Goal: Task Accomplishment & Management: Complete application form

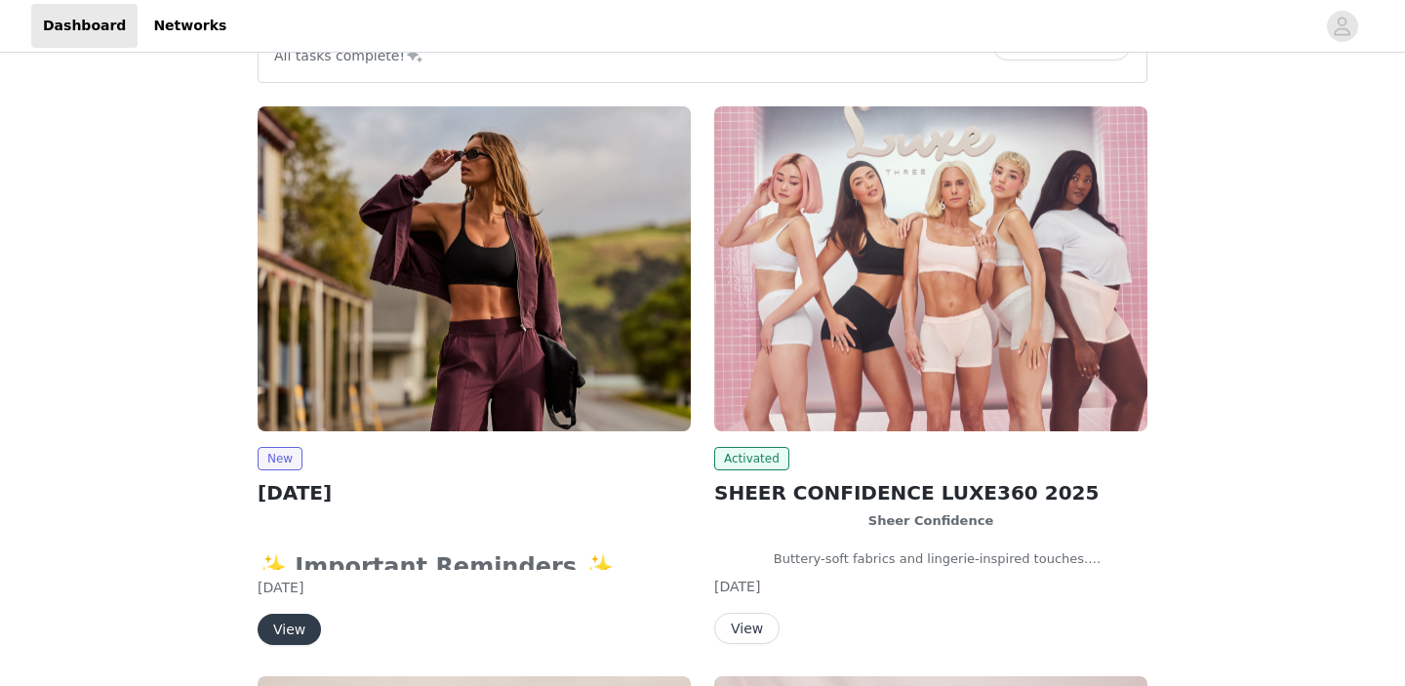
scroll to position [252, 0]
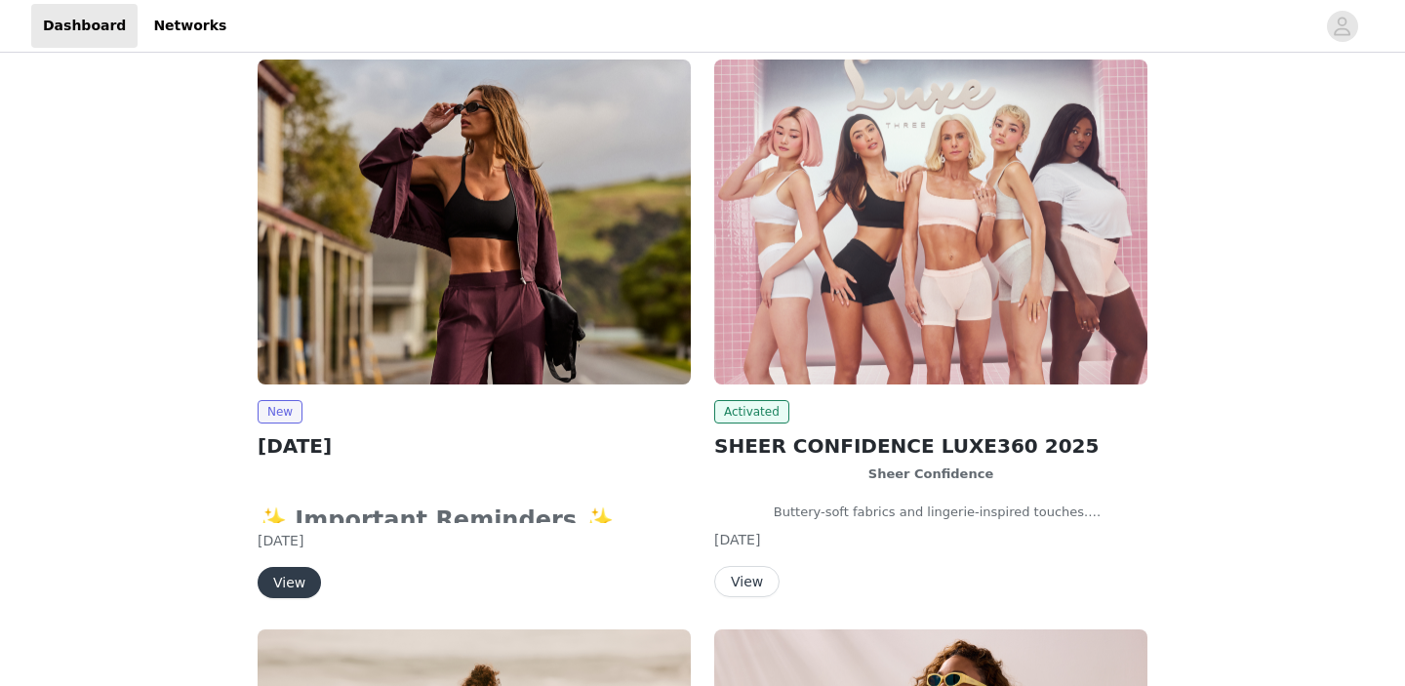
click at [289, 582] on button "View" at bounding box center [288, 582] width 63 height 31
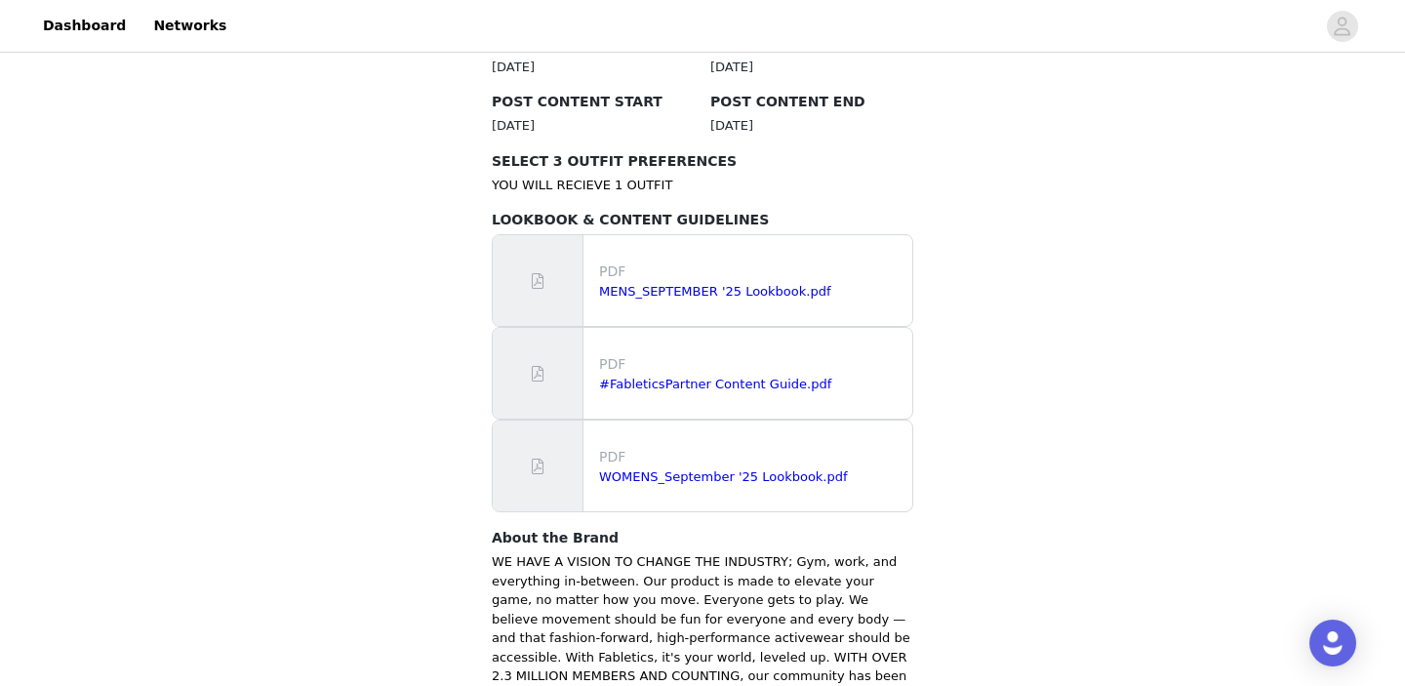
scroll to position [1090, 0]
click at [683, 468] on link "WOMENS_September '25 Lookbook.pdf" at bounding box center [723, 475] width 249 height 15
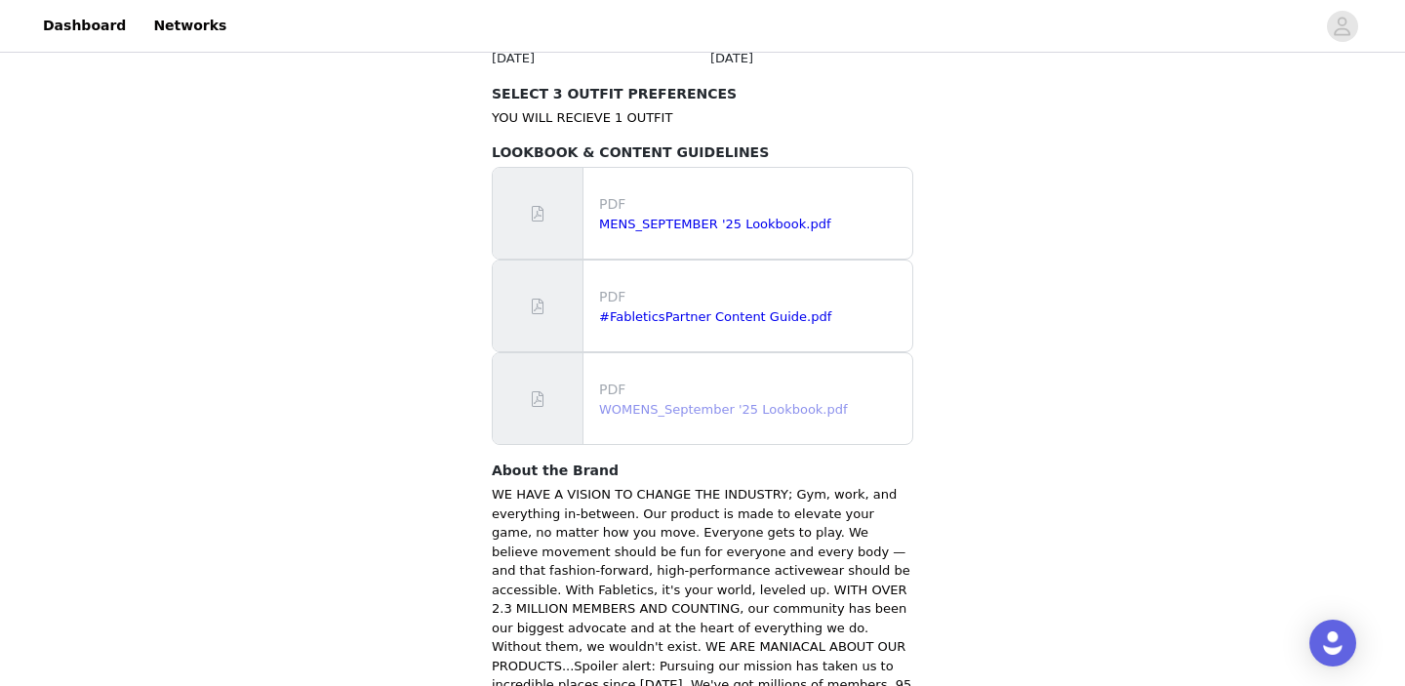
scroll to position [1308, 0]
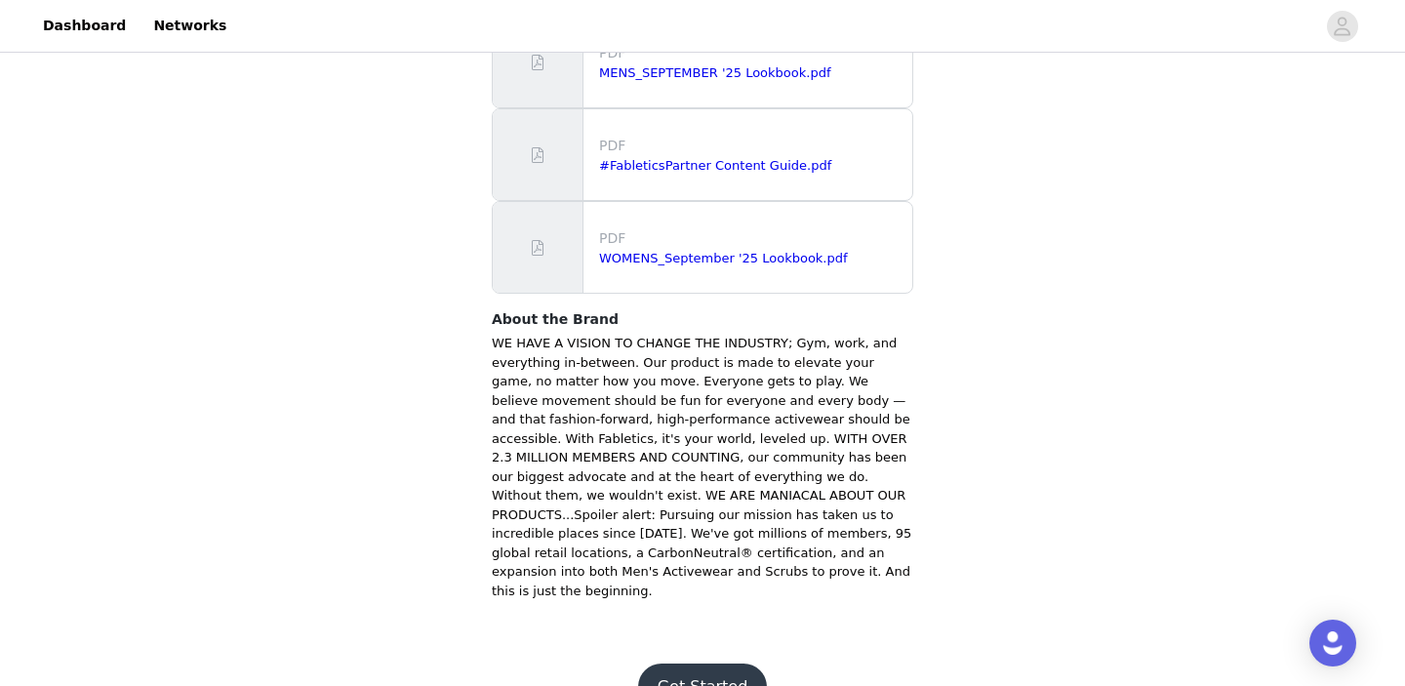
click at [678, 663] on button "Get Started" at bounding box center [703, 686] width 130 height 47
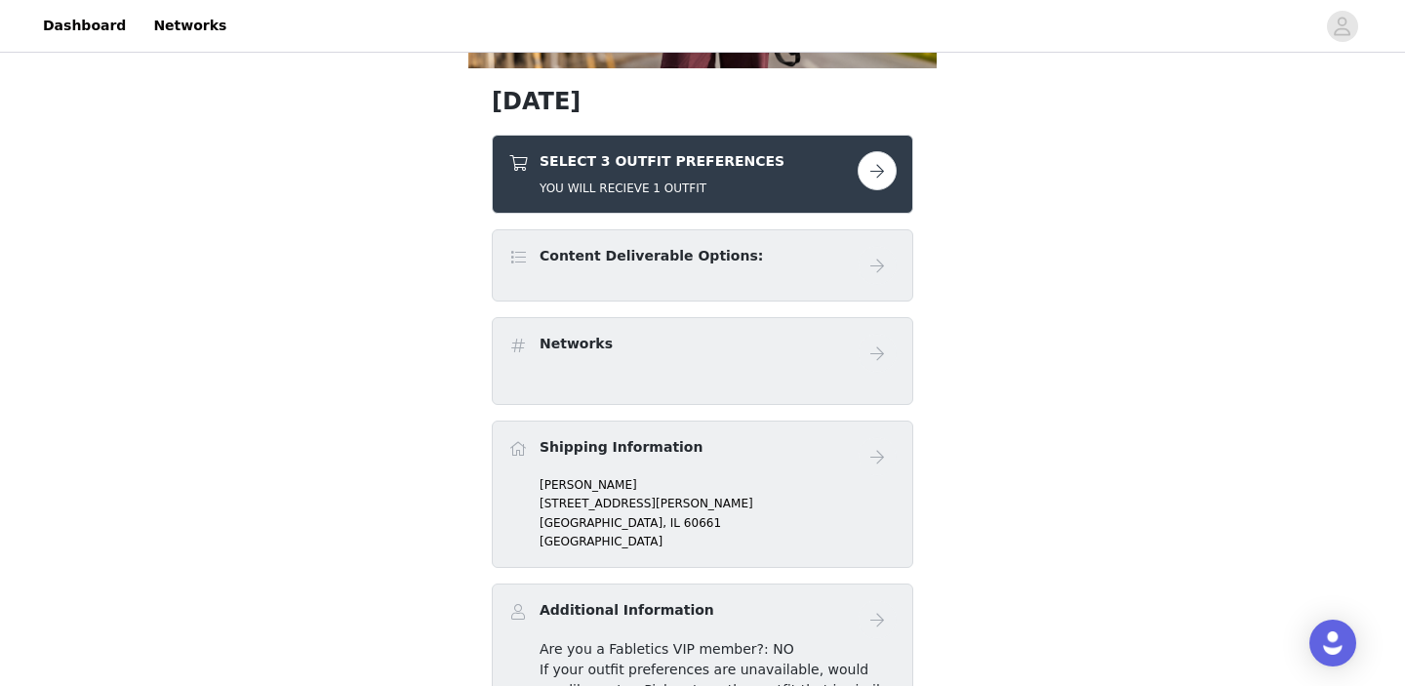
scroll to position [317, 0]
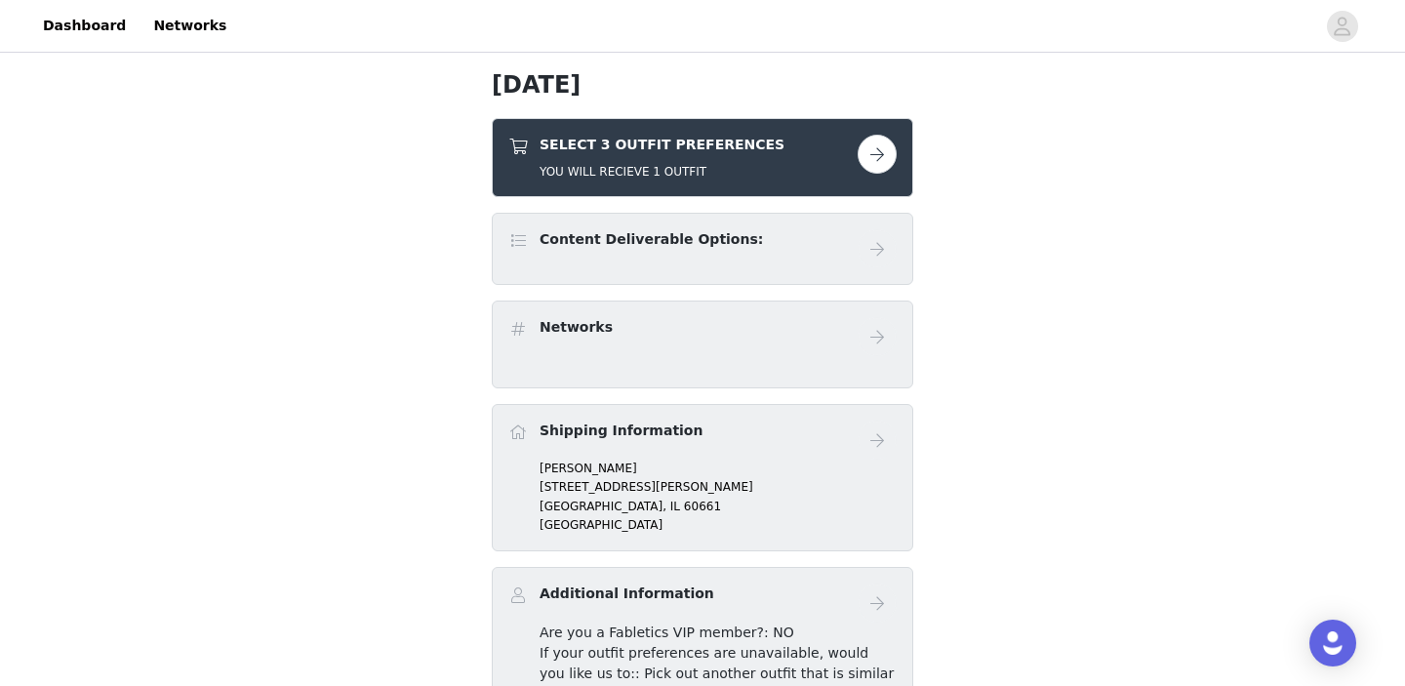
click at [877, 160] on button "button" at bounding box center [876, 154] width 39 height 39
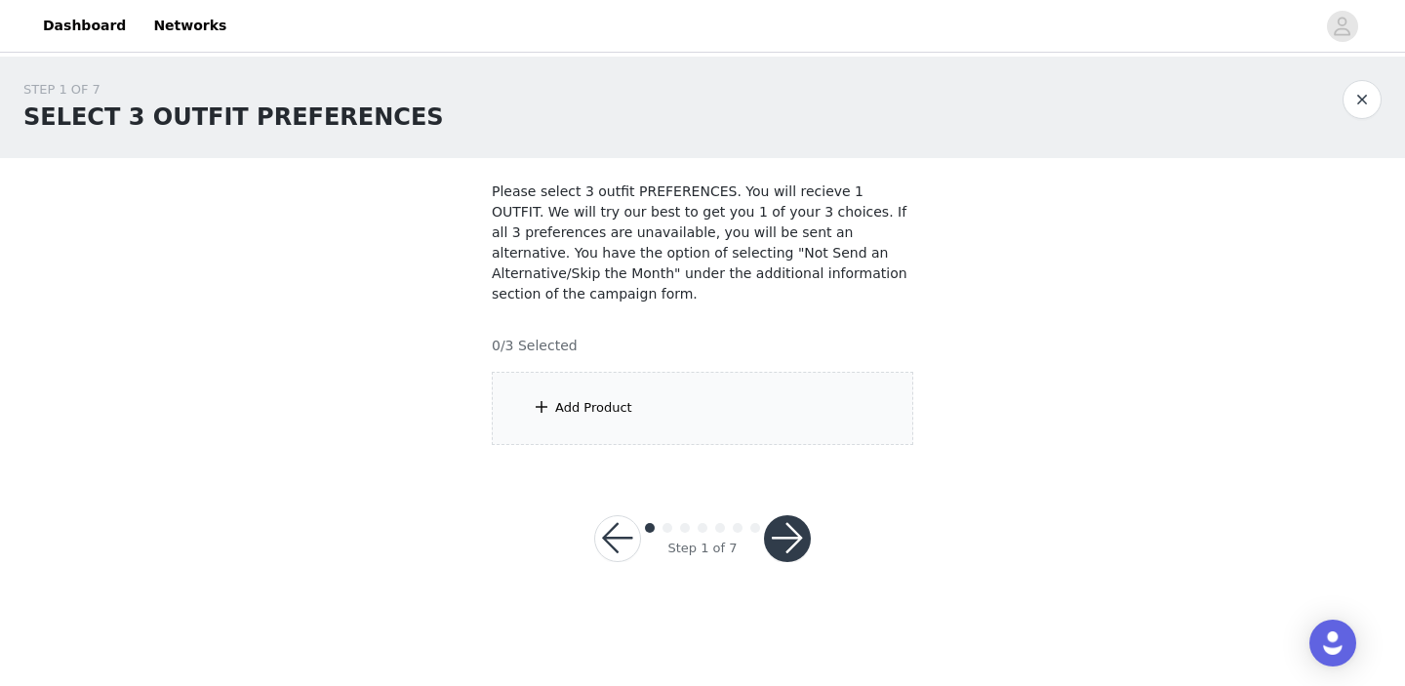
click at [694, 390] on div "Add Product" at bounding box center [702, 408] width 421 height 73
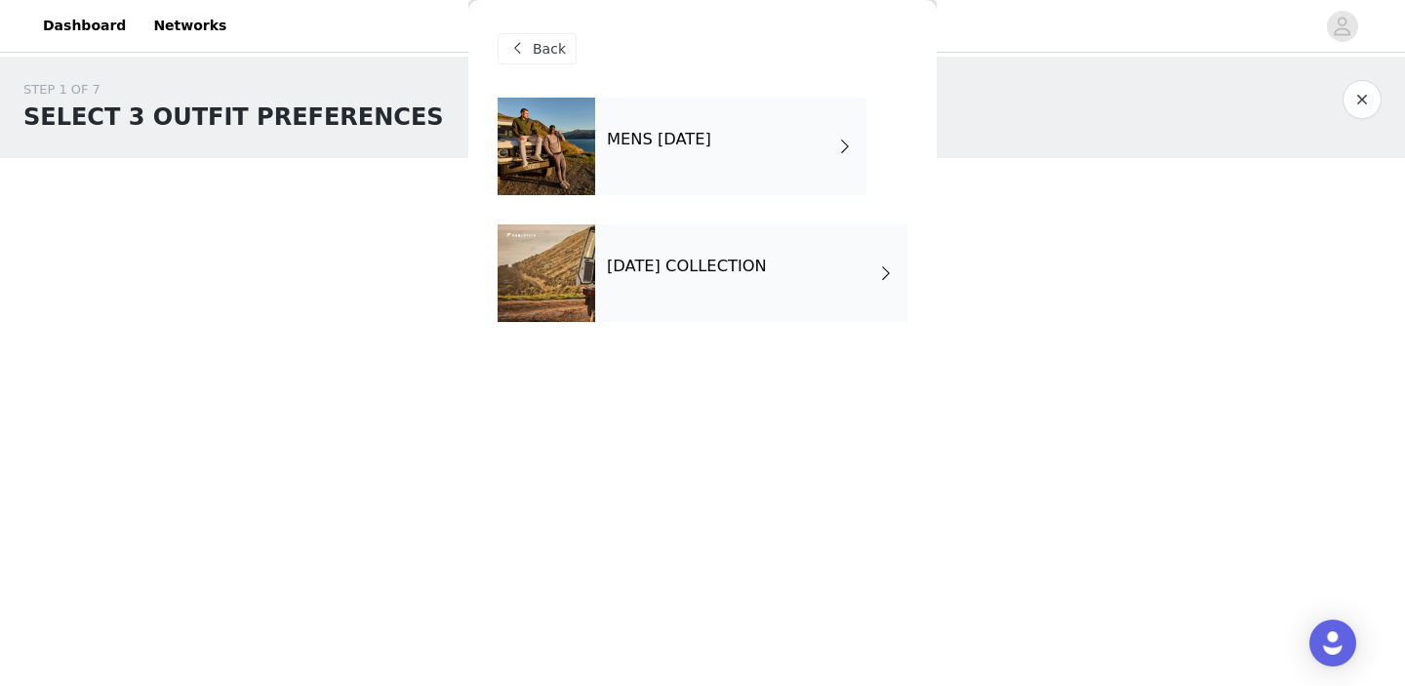
click at [702, 273] on h4 "[DATE] COLLECTION" at bounding box center [687, 266] width 160 height 18
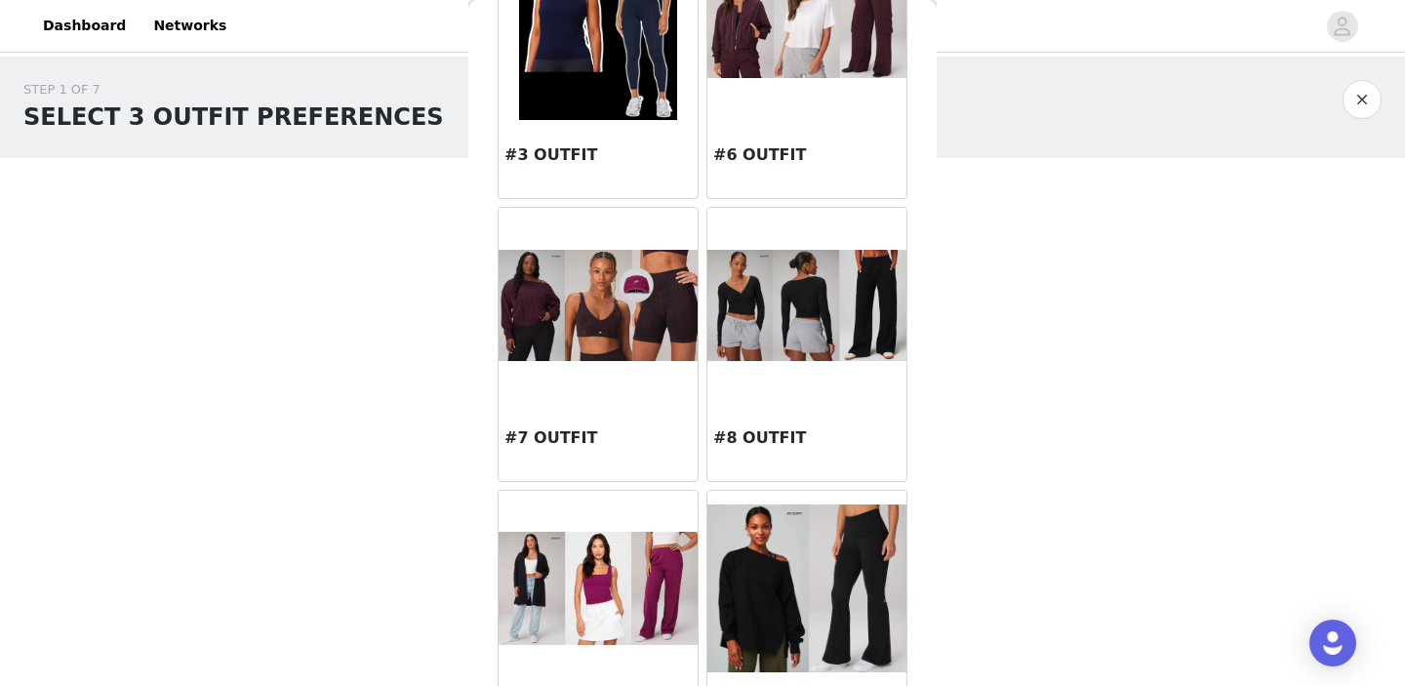
scroll to position [616, 0]
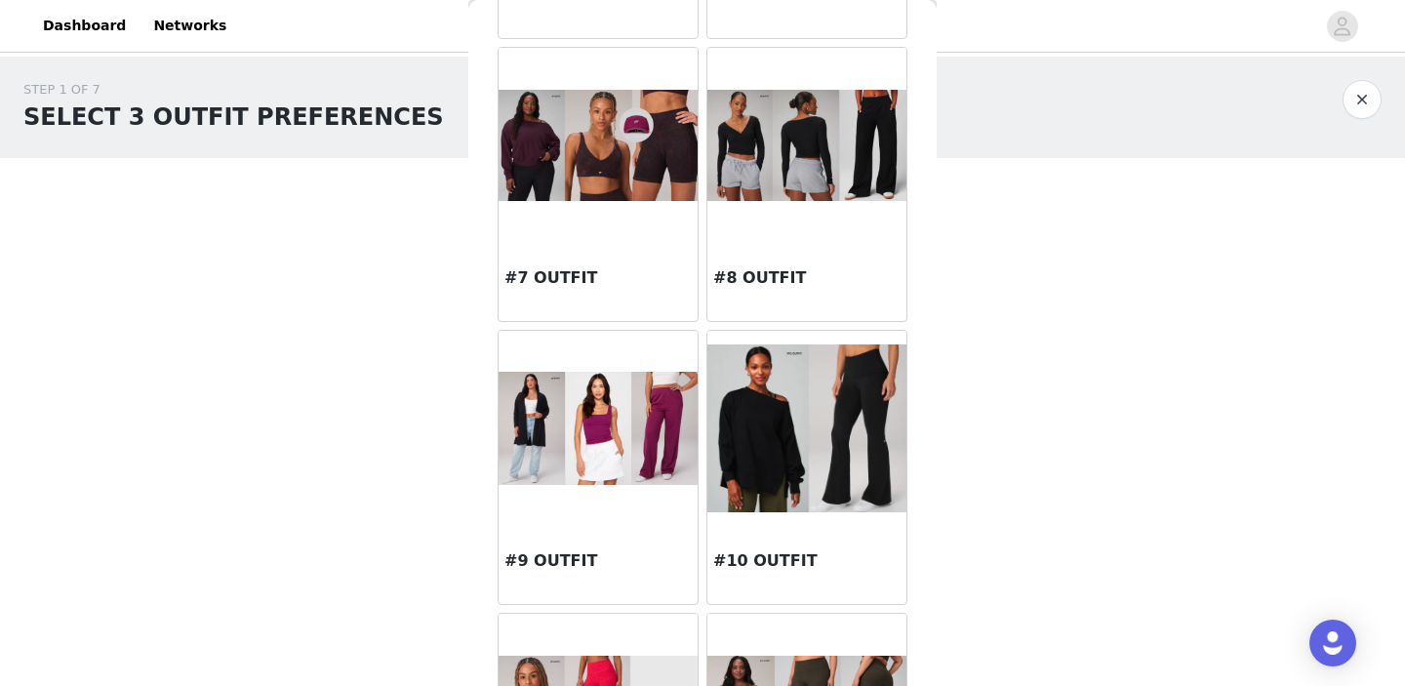
click at [554, 452] on img at bounding box center [597, 428] width 199 height 113
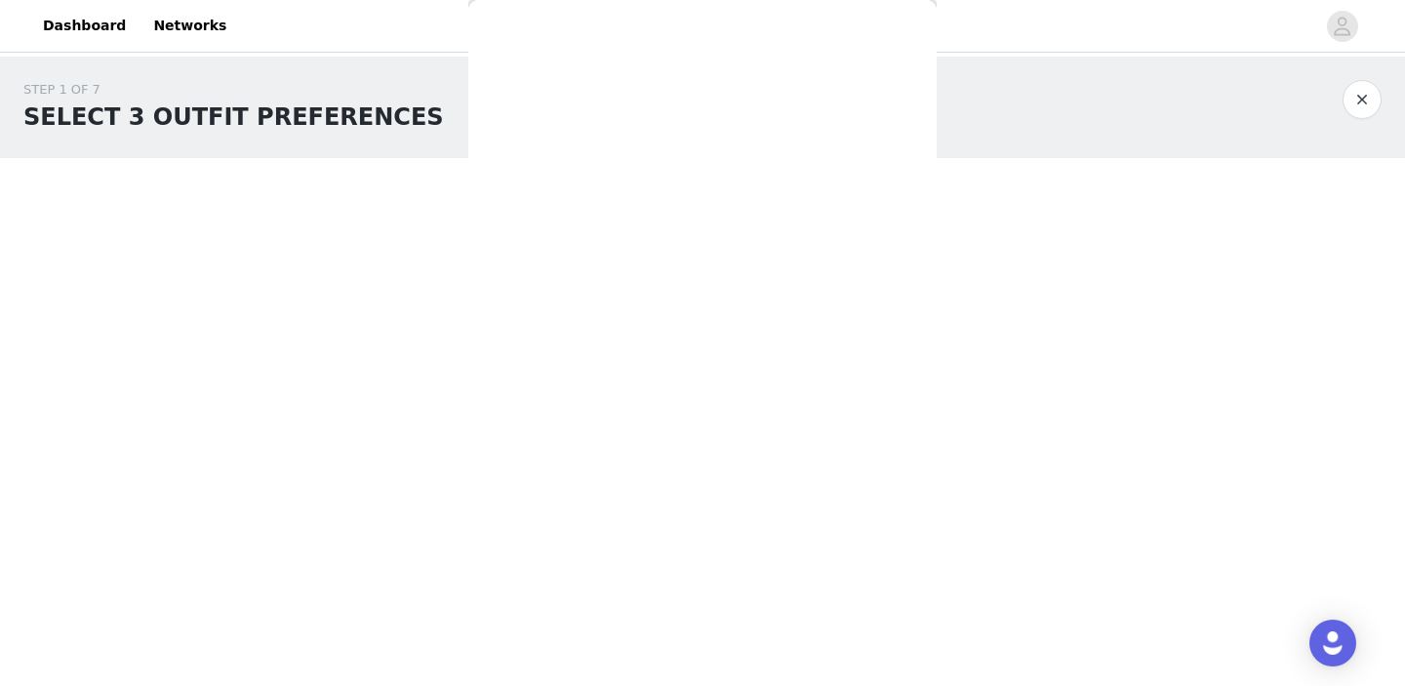
scroll to position [0, 0]
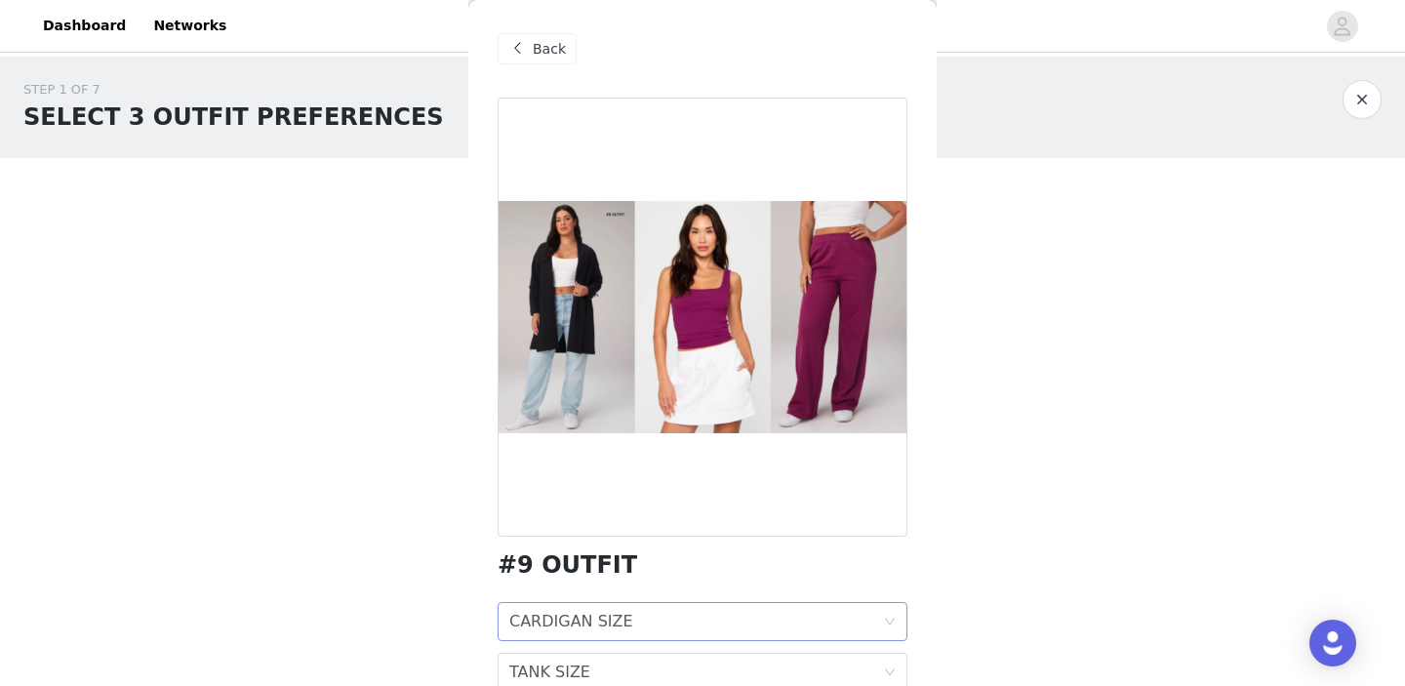
click at [662, 628] on div "CARDIGAN SIZE CARDIGAN SIZE" at bounding box center [696, 621] width 374 height 37
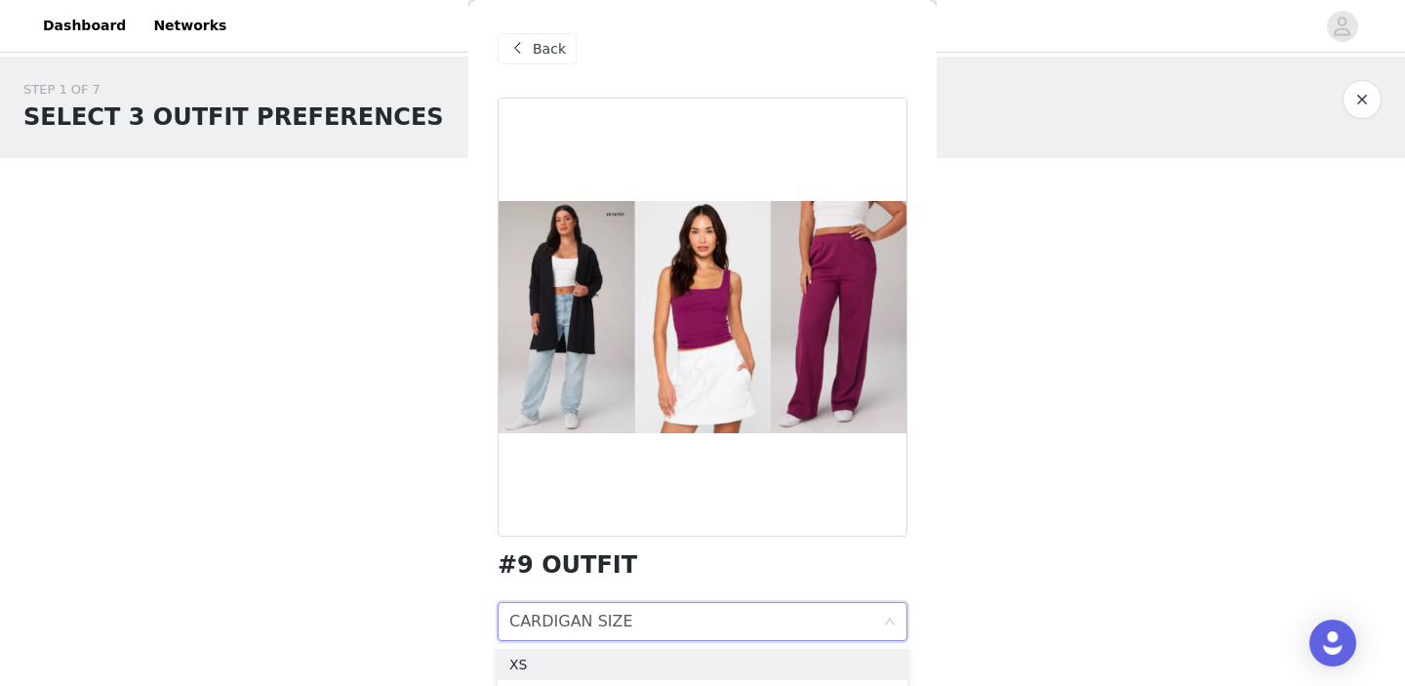
scroll to position [142, 0]
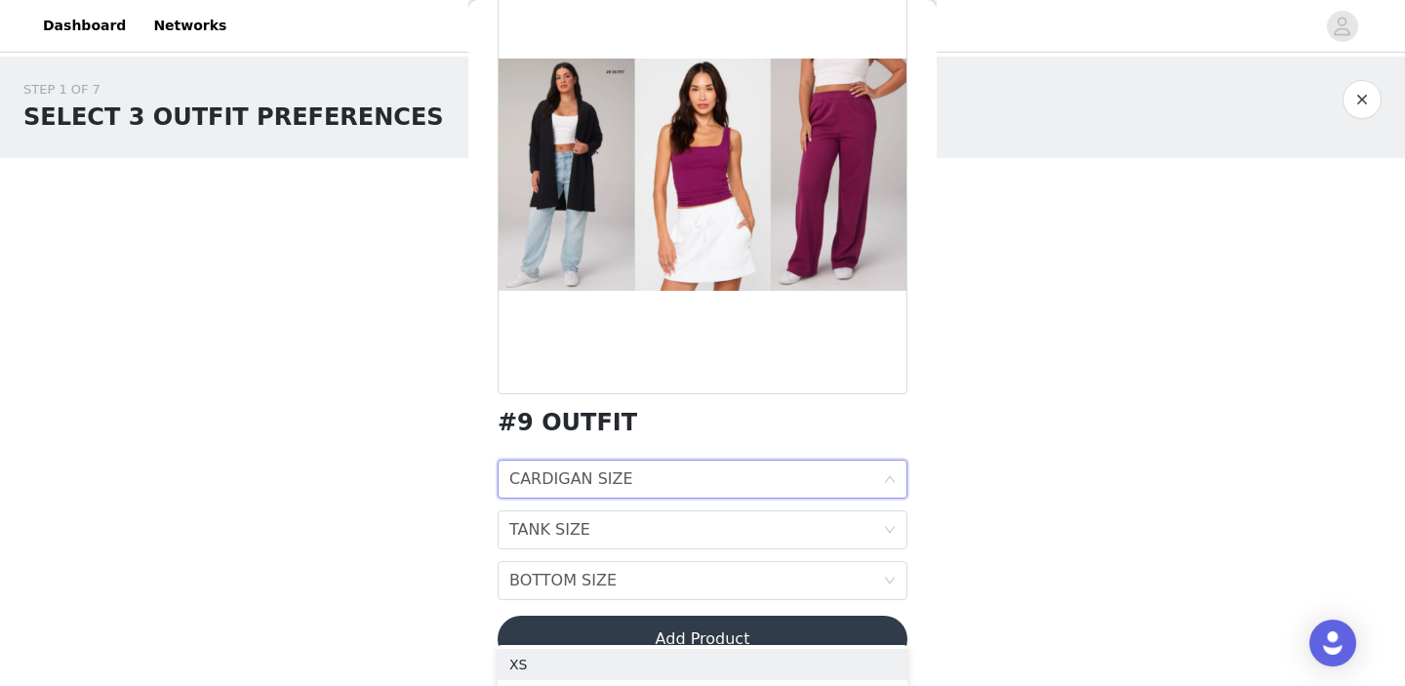
click at [653, 467] on div "CARDIGAN SIZE CARDIGAN SIZE" at bounding box center [696, 478] width 374 height 37
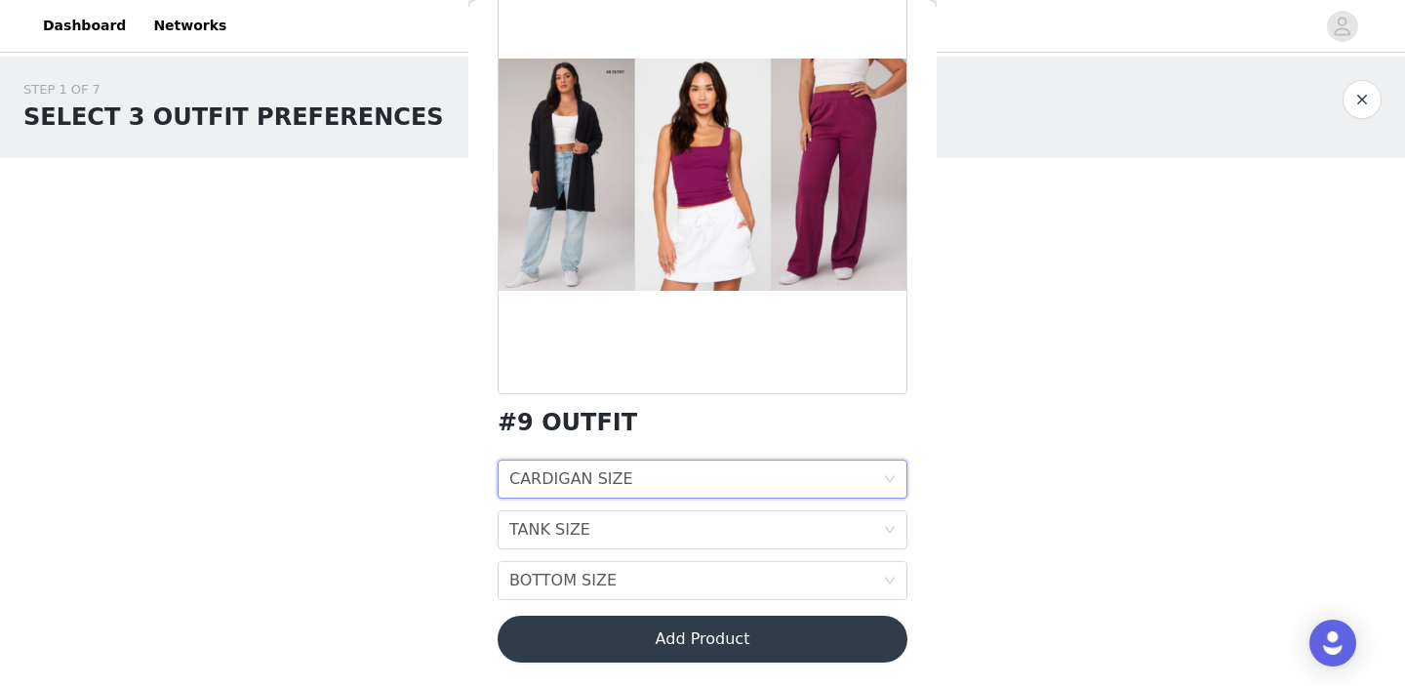
click at [633, 477] on div "CARDIGAN SIZE CARDIGAN SIZE" at bounding box center [696, 478] width 374 height 37
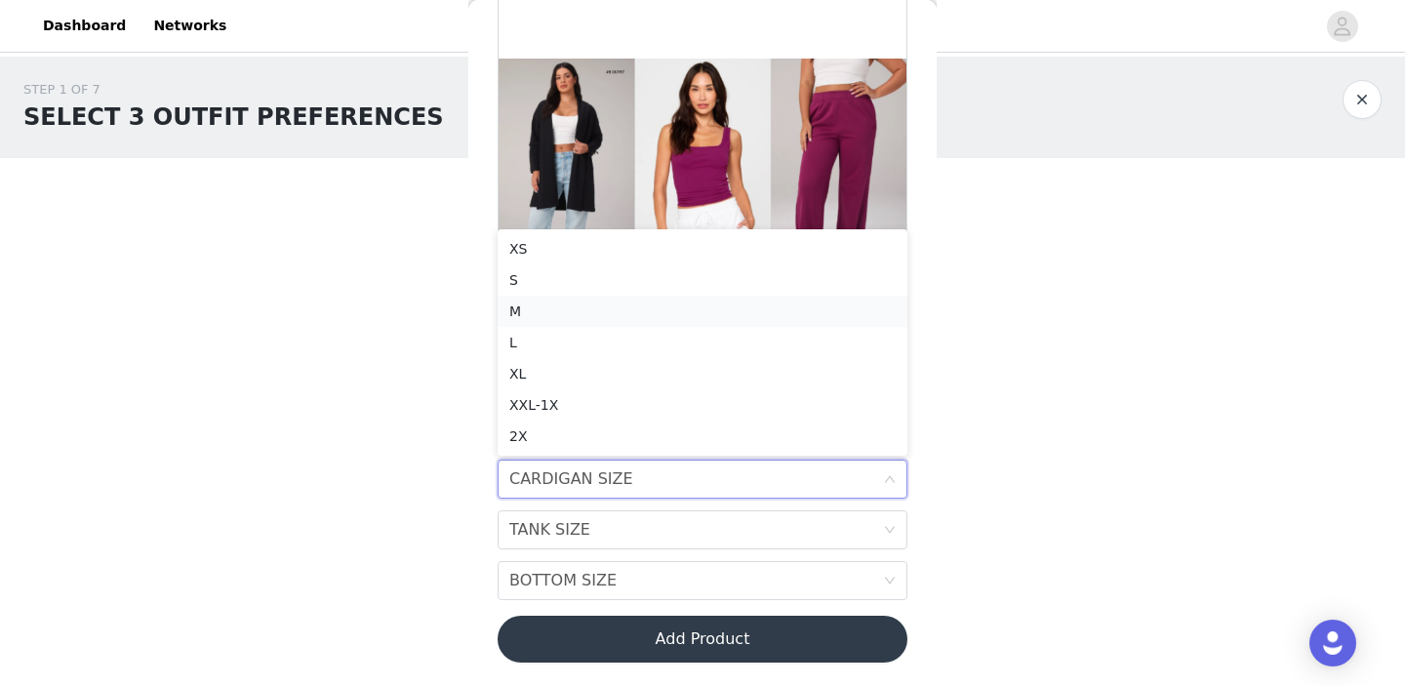
click at [610, 302] on div "M" at bounding box center [702, 310] width 386 height 21
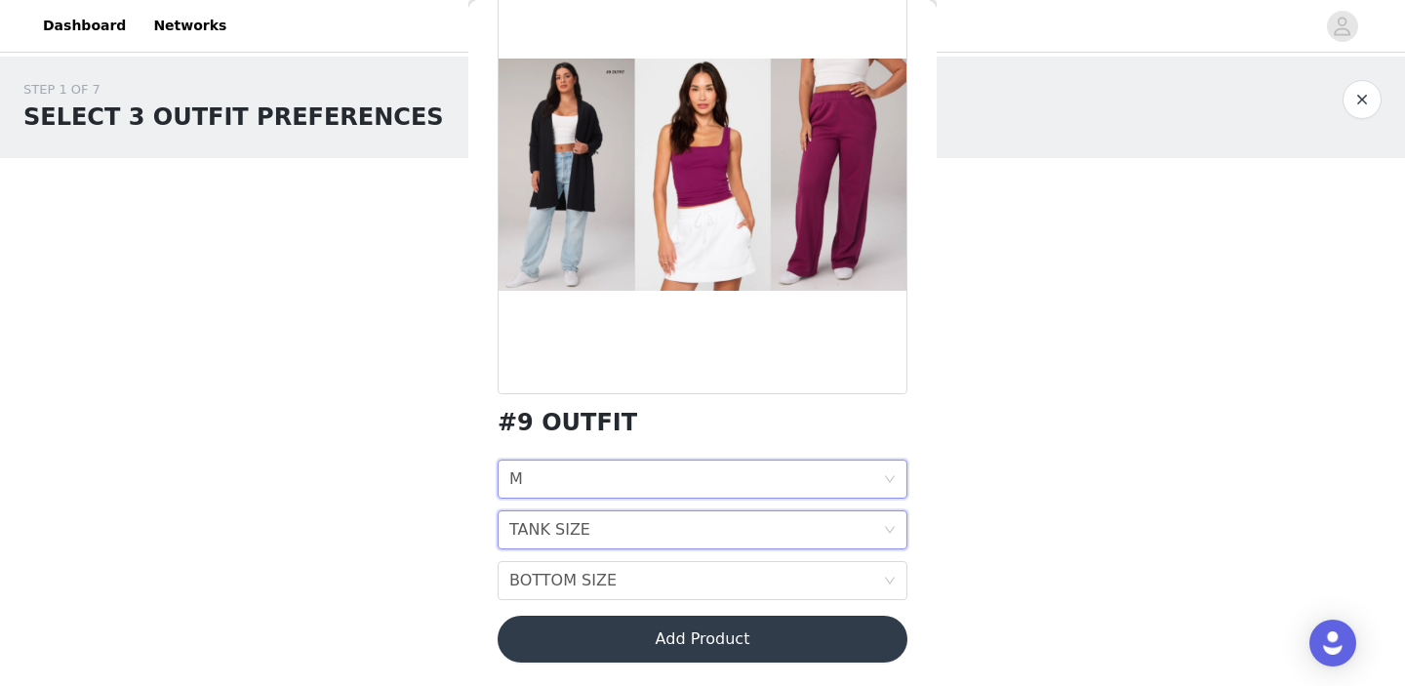
click at [618, 538] on div "TANK SIZE TANK SIZE" at bounding box center [696, 529] width 374 height 37
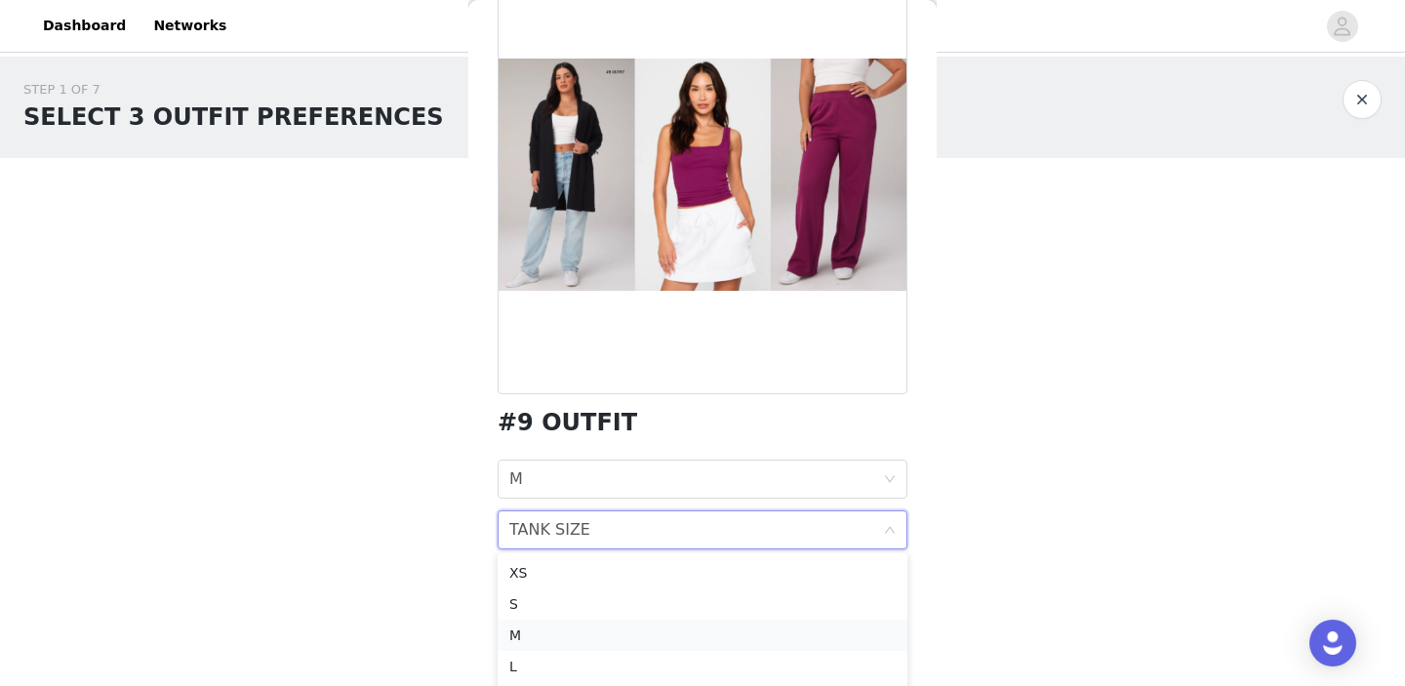
click at [570, 624] on div "M" at bounding box center [702, 634] width 386 height 21
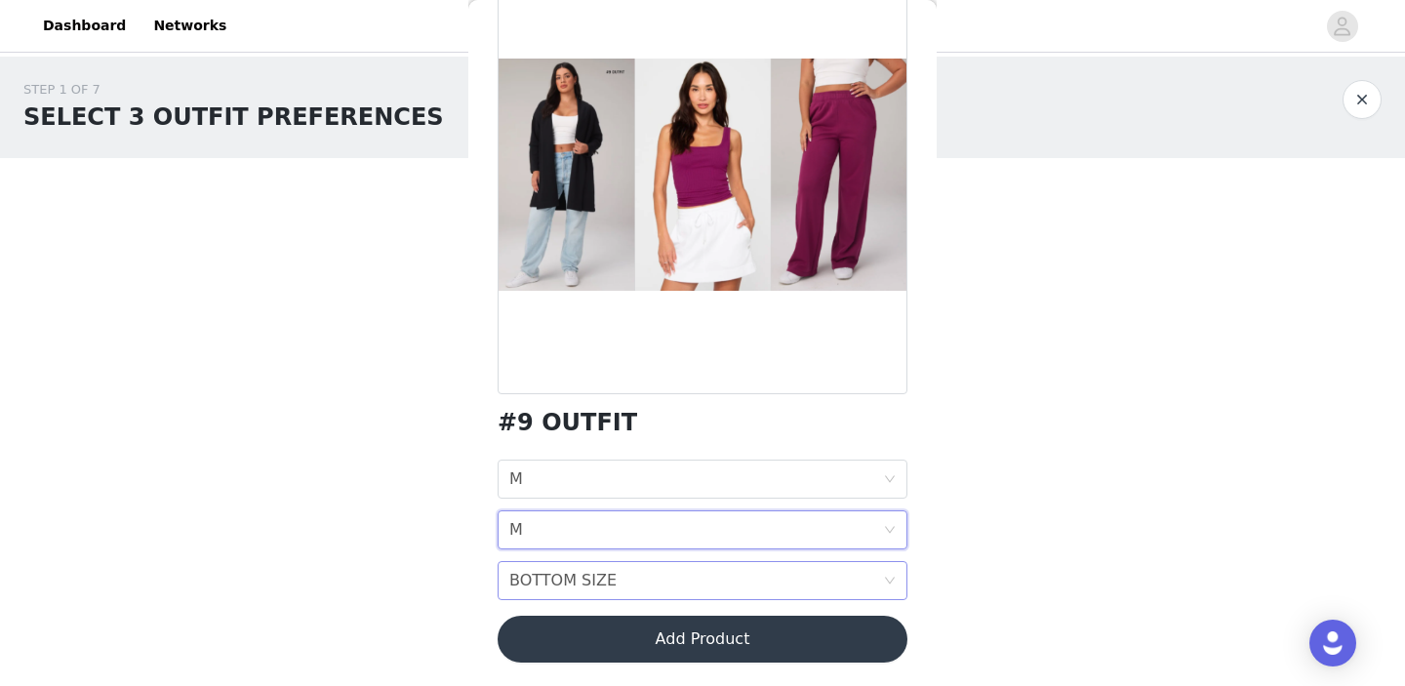
click at [602, 574] on div "BOTTOM SIZE" at bounding box center [562, 580] width 107 height 37
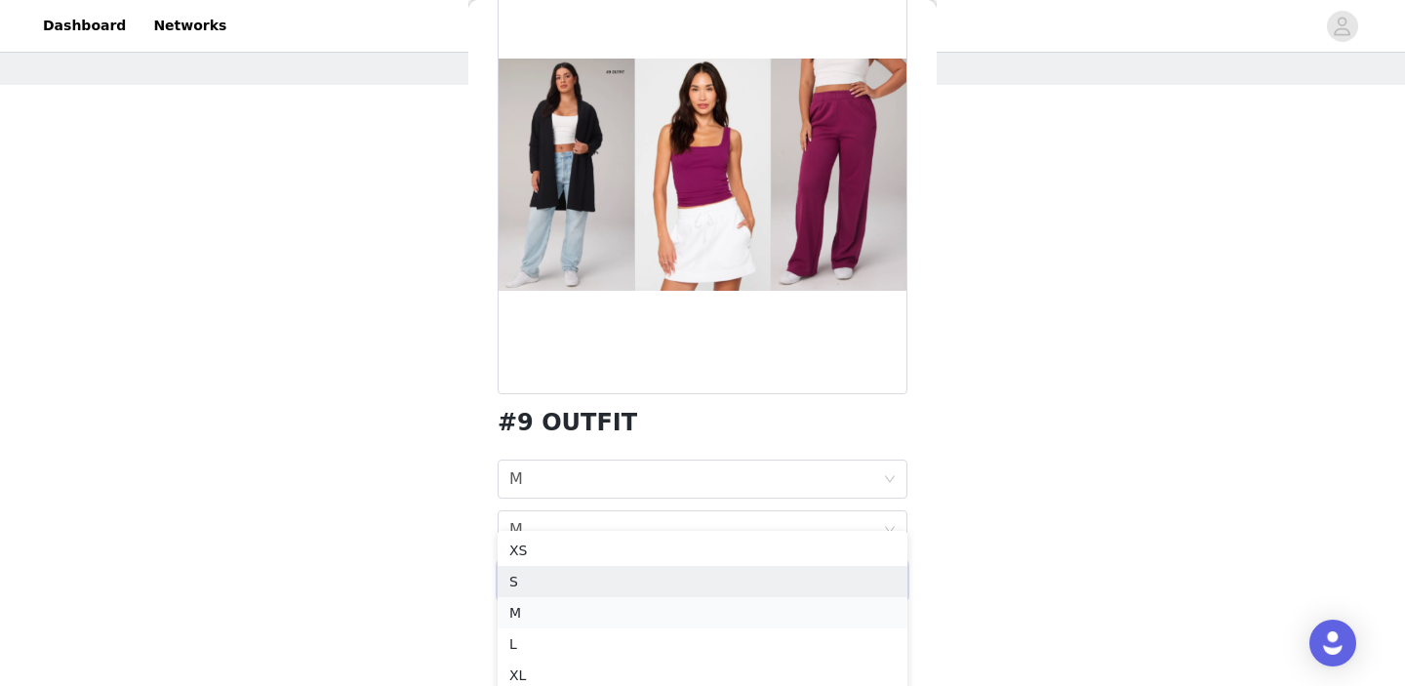
scroll to position [75, 0]
click at [559, 608] on div "M" at bounding box center [702, 610] width 386 height 21
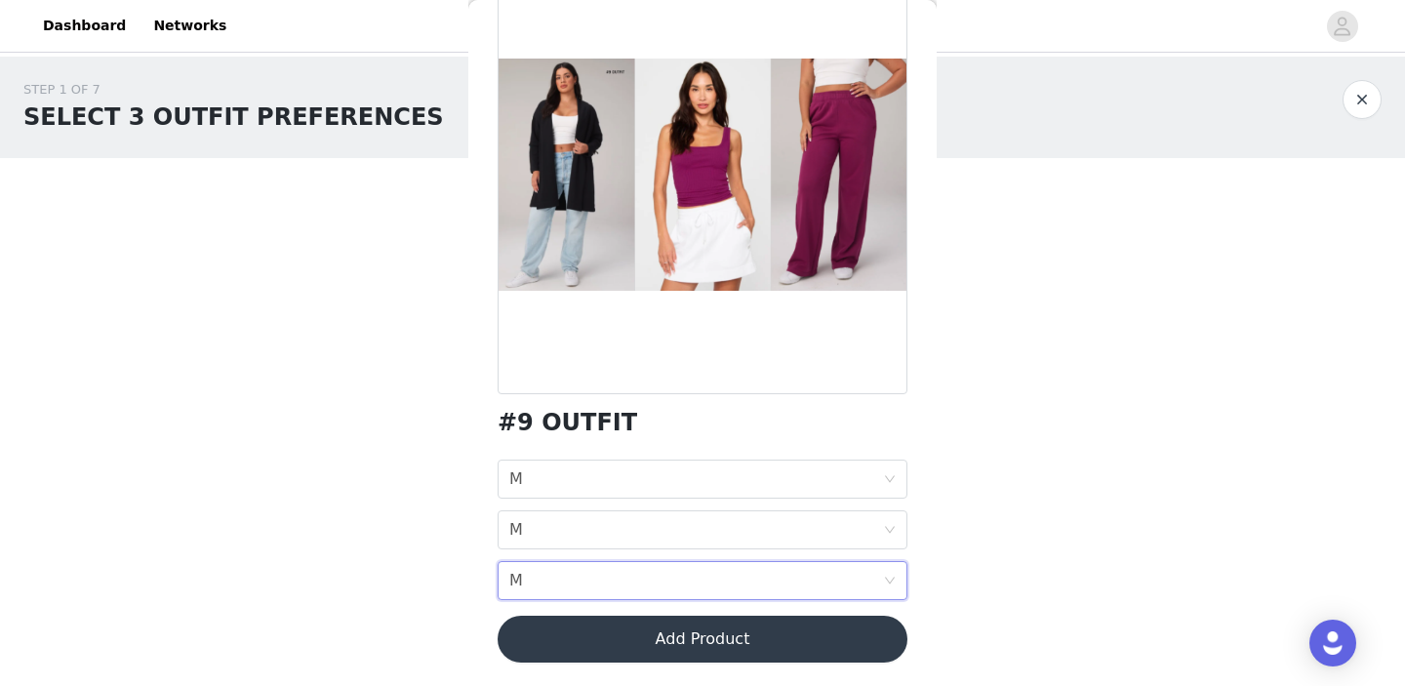
scroll to position [0, 0]
click at [620, 624] on button "Add Product" at bounding box center [702, 638] width 410 height 47
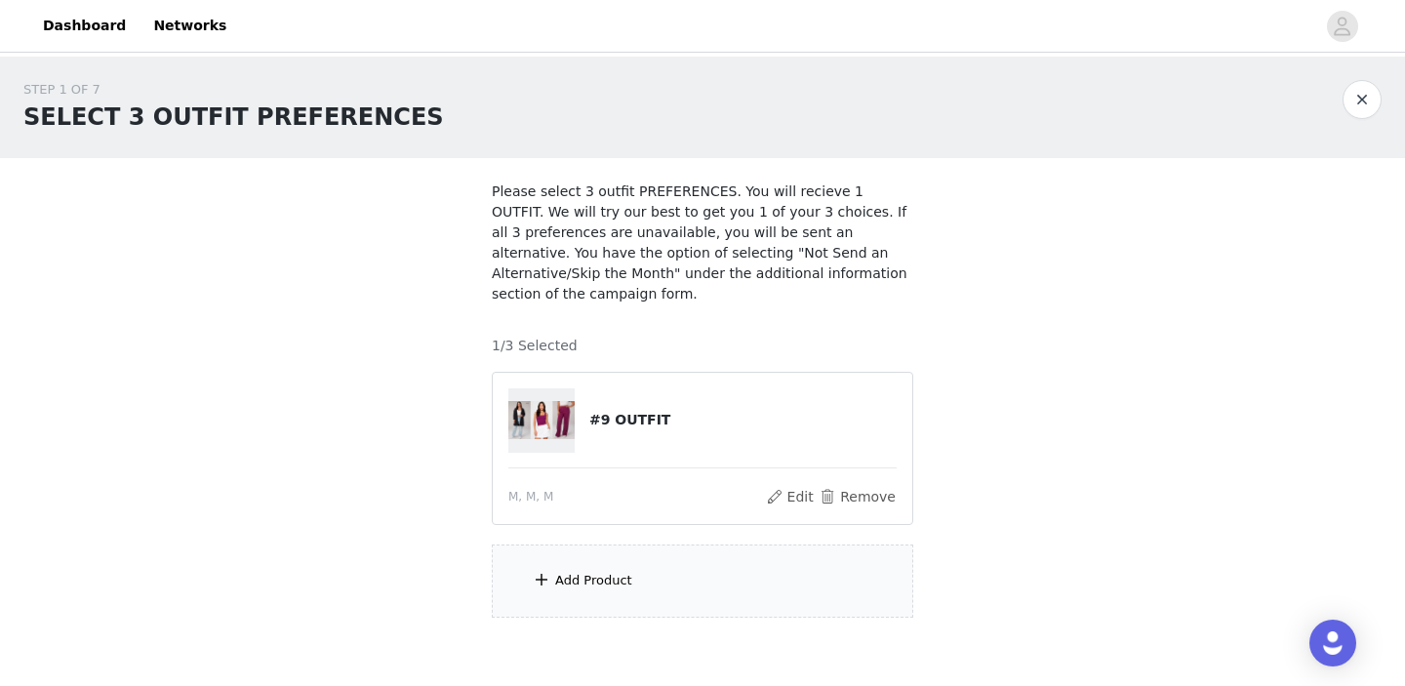
scroll to position [95, 0]
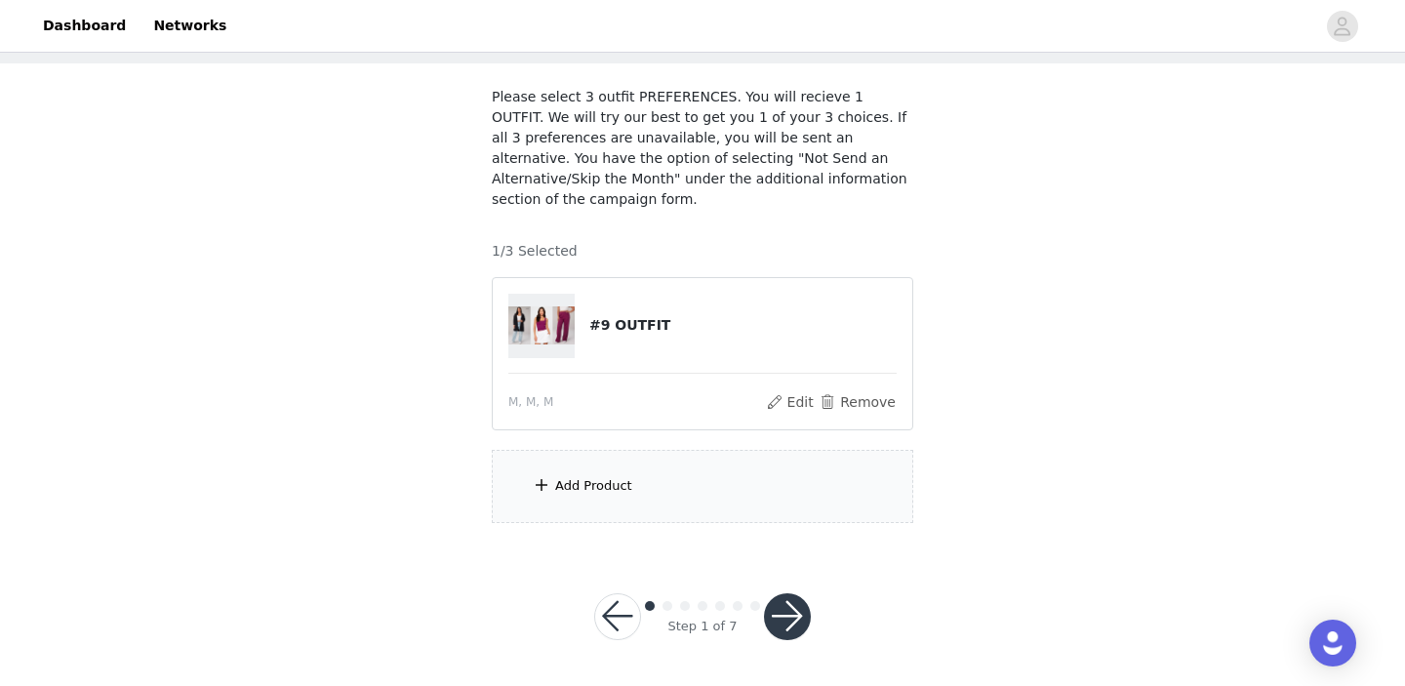
click at [621, 498] on div "Add Product" at bounding box center [702, 486] width 421 height 73
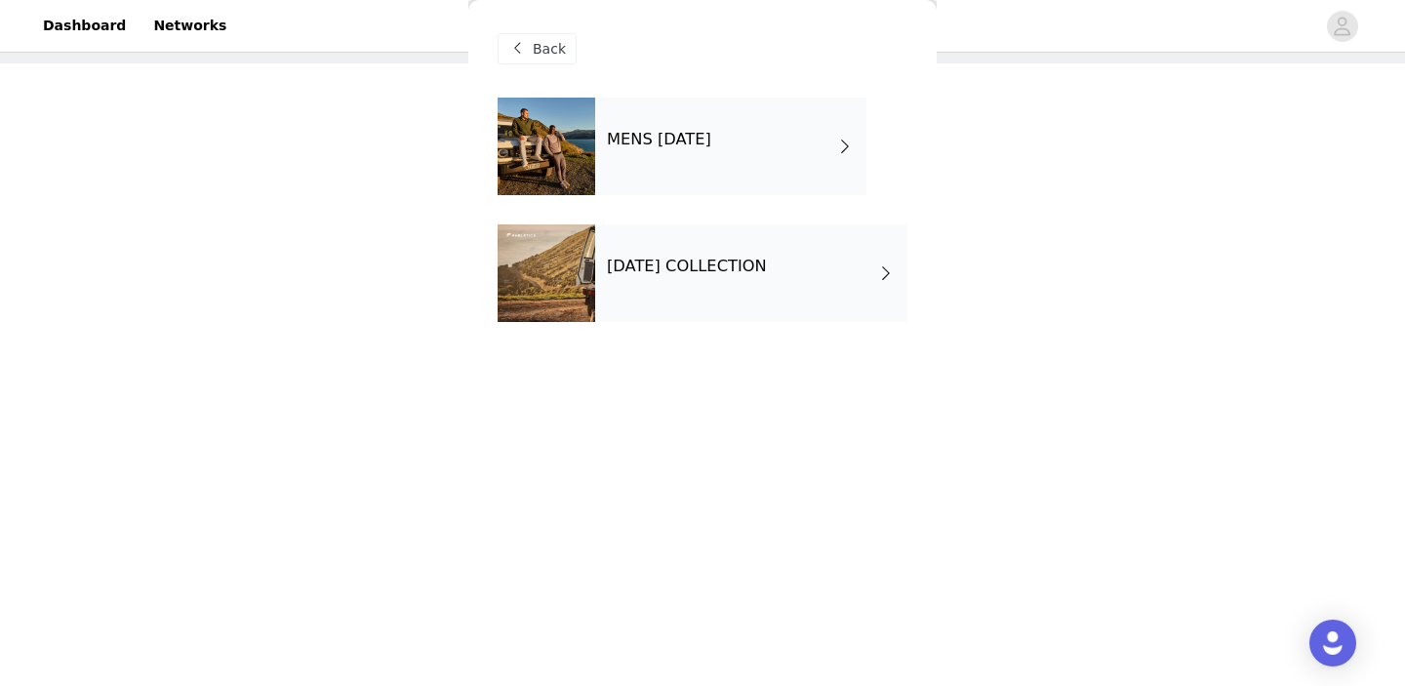
click at [711, 265] on h4 "[DATE] COLLECTION" at bounding box center [687, 266] width 160 height 18
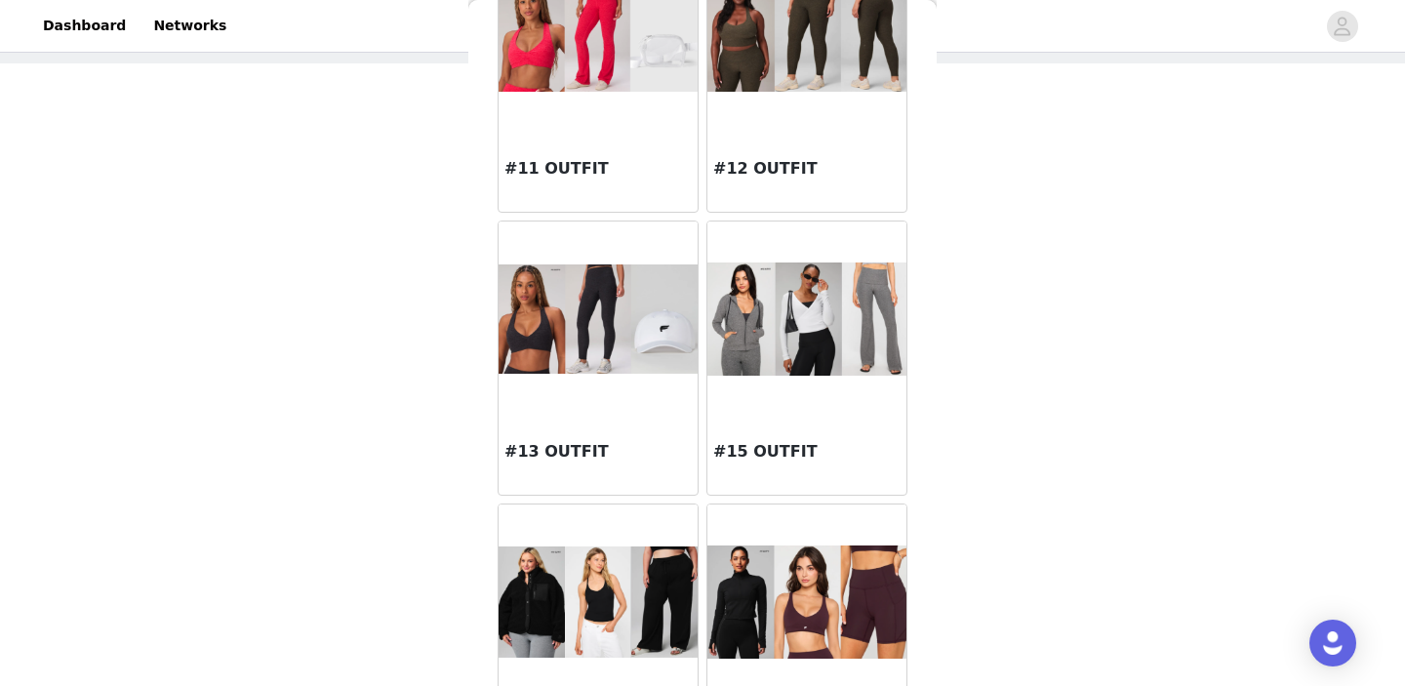
scroll to position [1292, 0]
click at [815, 314] on img at bounding box center [806, 317] width 199 height 113
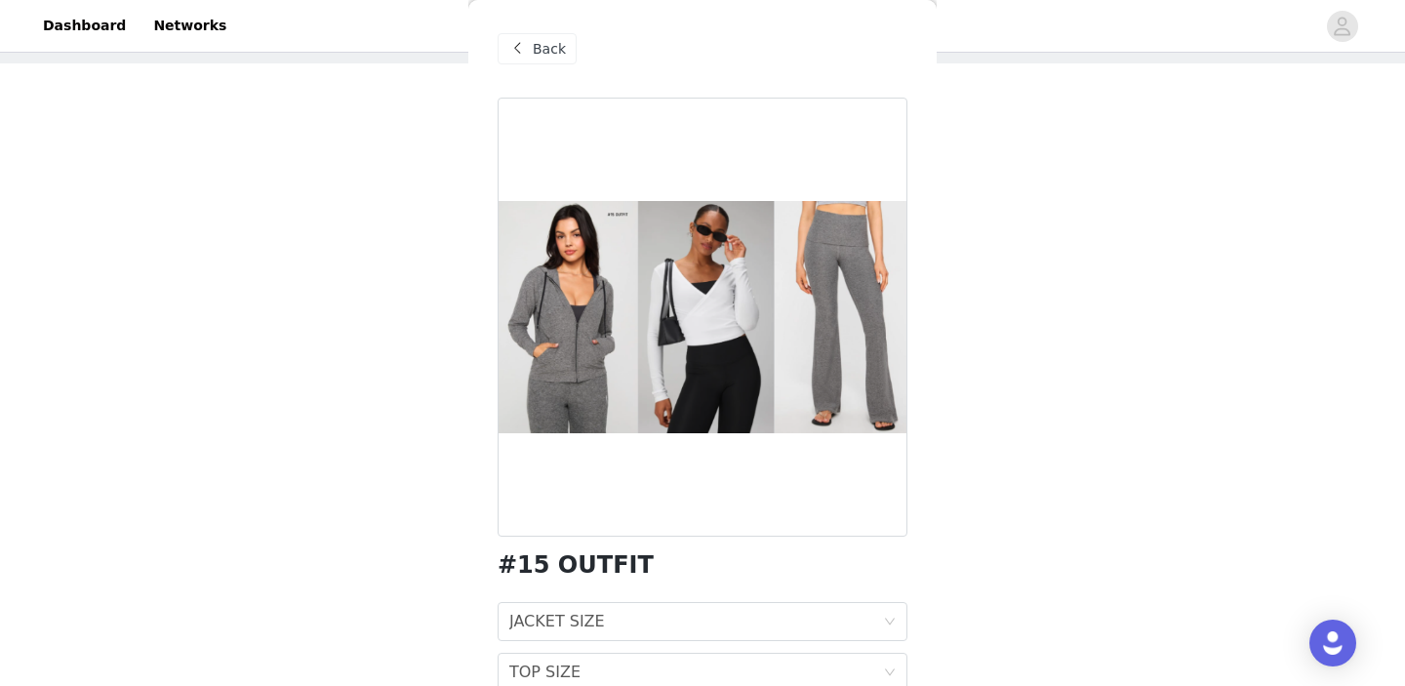
scroll to position [142, 0]
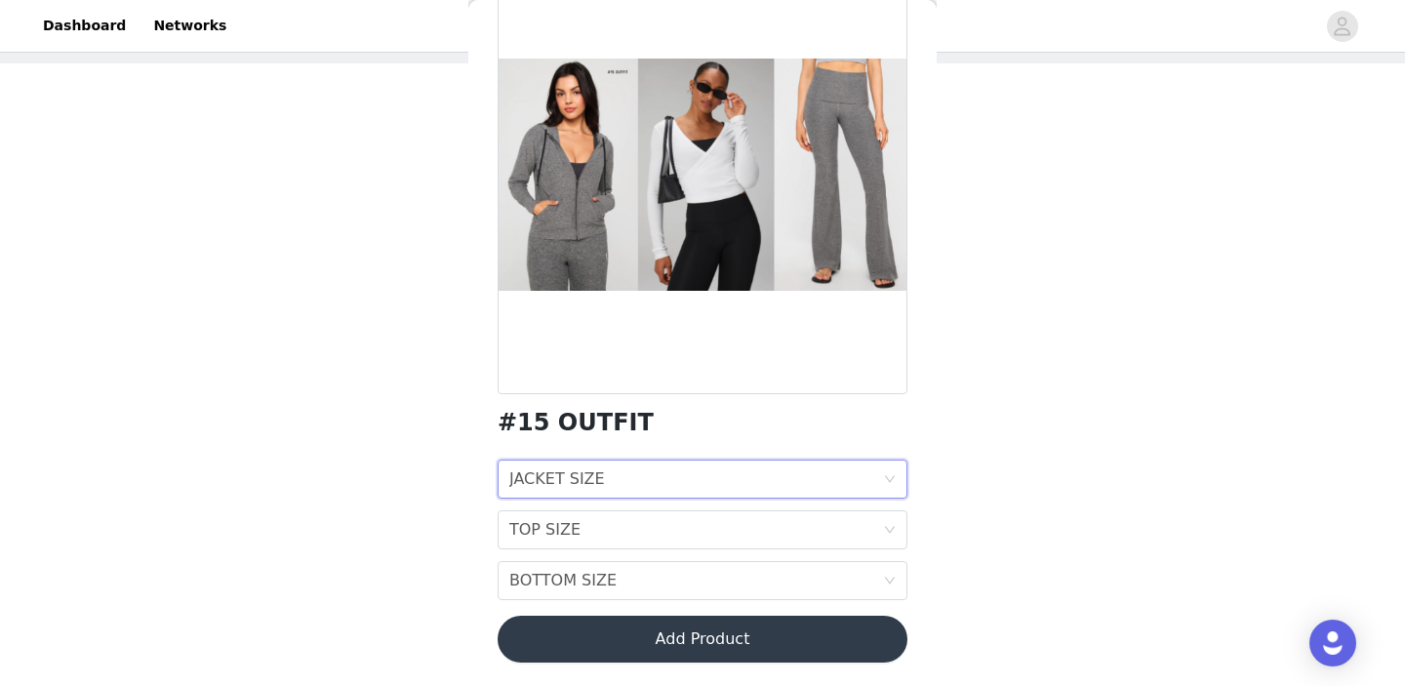
click at [625, 475] on div "JACKET SIZE JACKET SIZE" at bounding box center [696, 478] width 374 height 37
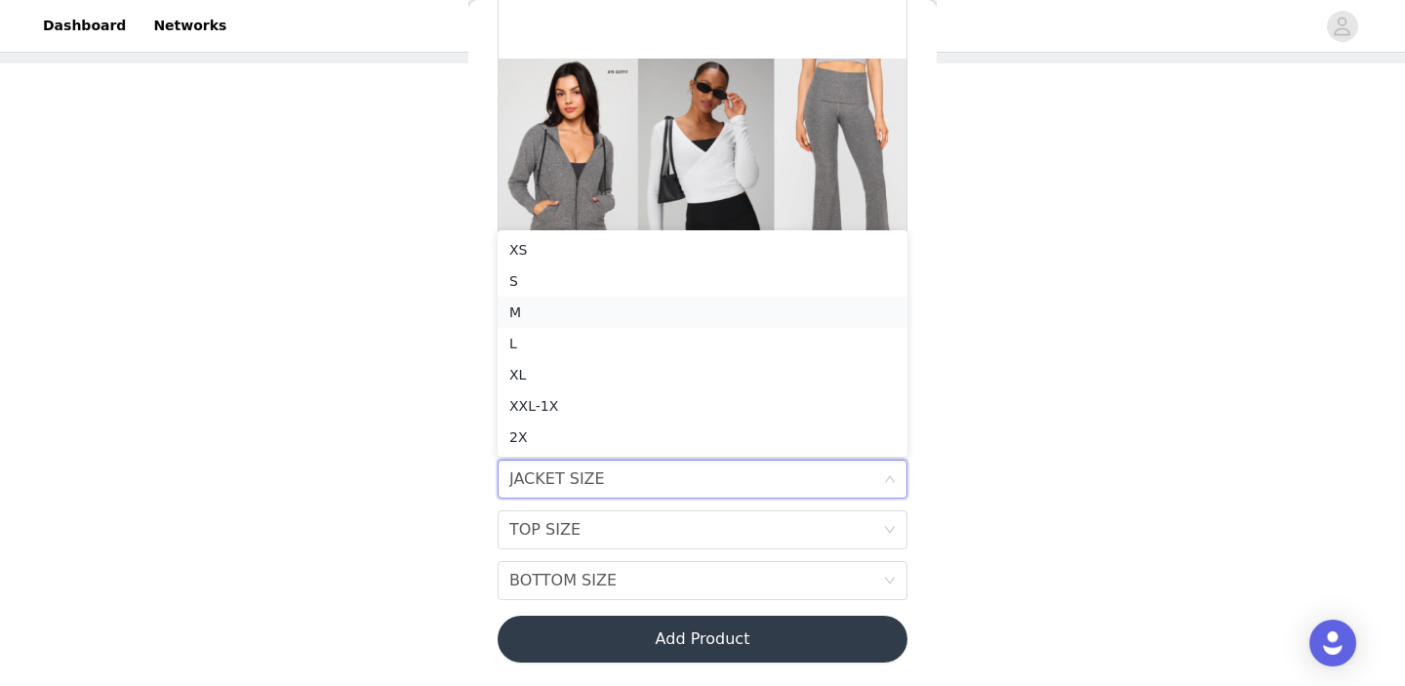
click at [583, 311] on div "M" at bounding box center [702, 311] width 386 height 21
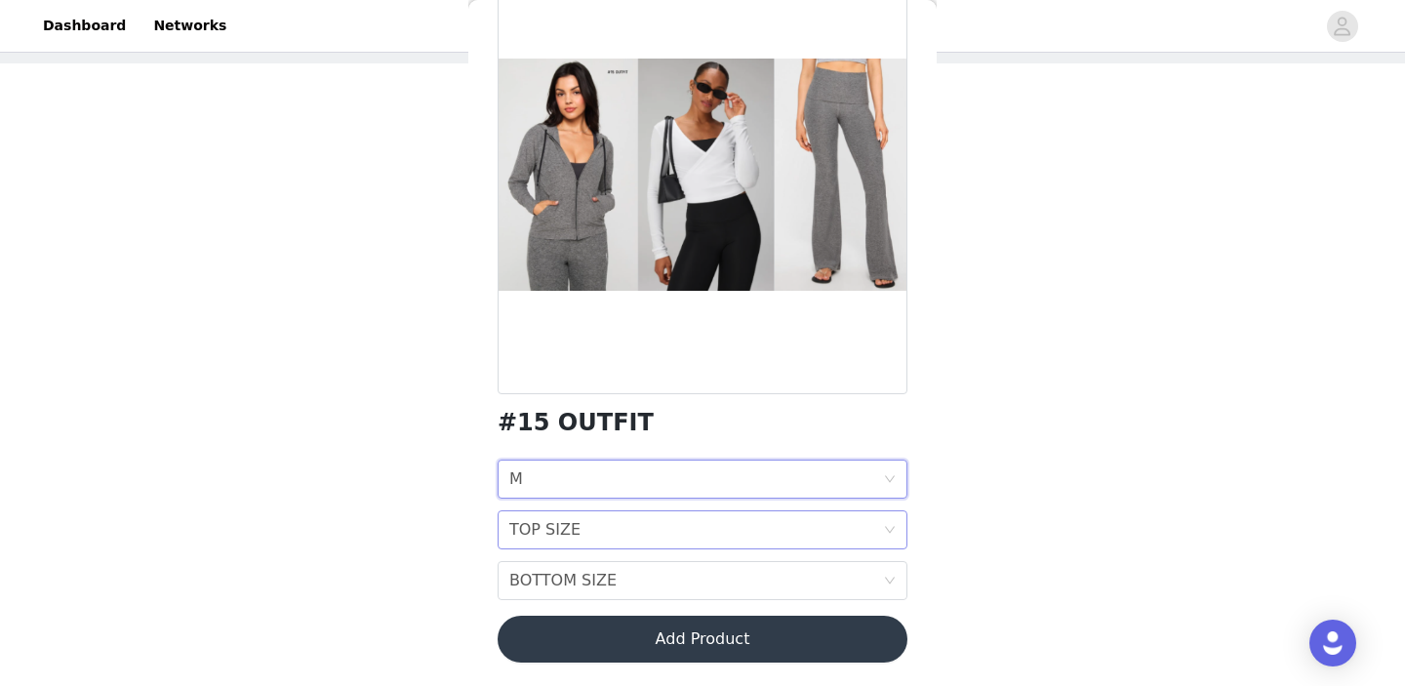
click at [574, 524] on div "TOP SIZE" at bounding box center [544, 529] width 71 height 37
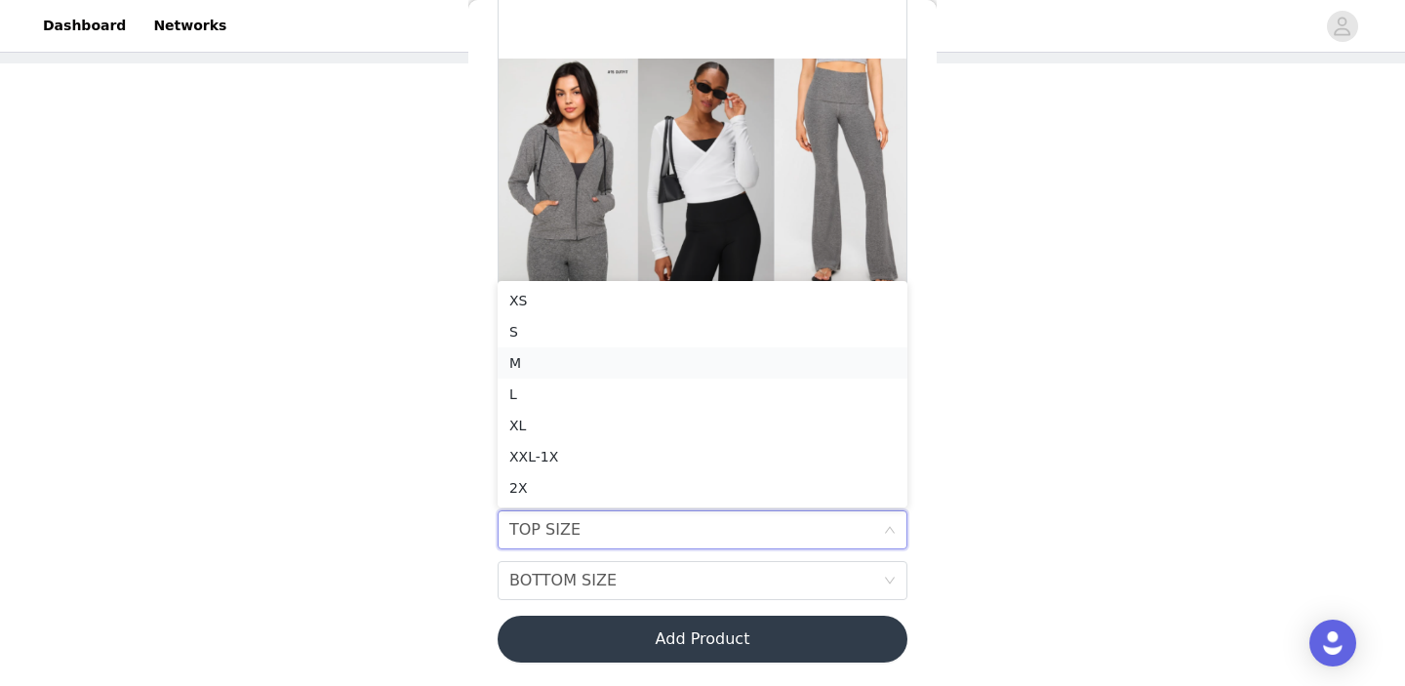
click at [574, 364] on div "M" at bounding box center [702, 362] width 386 height 21
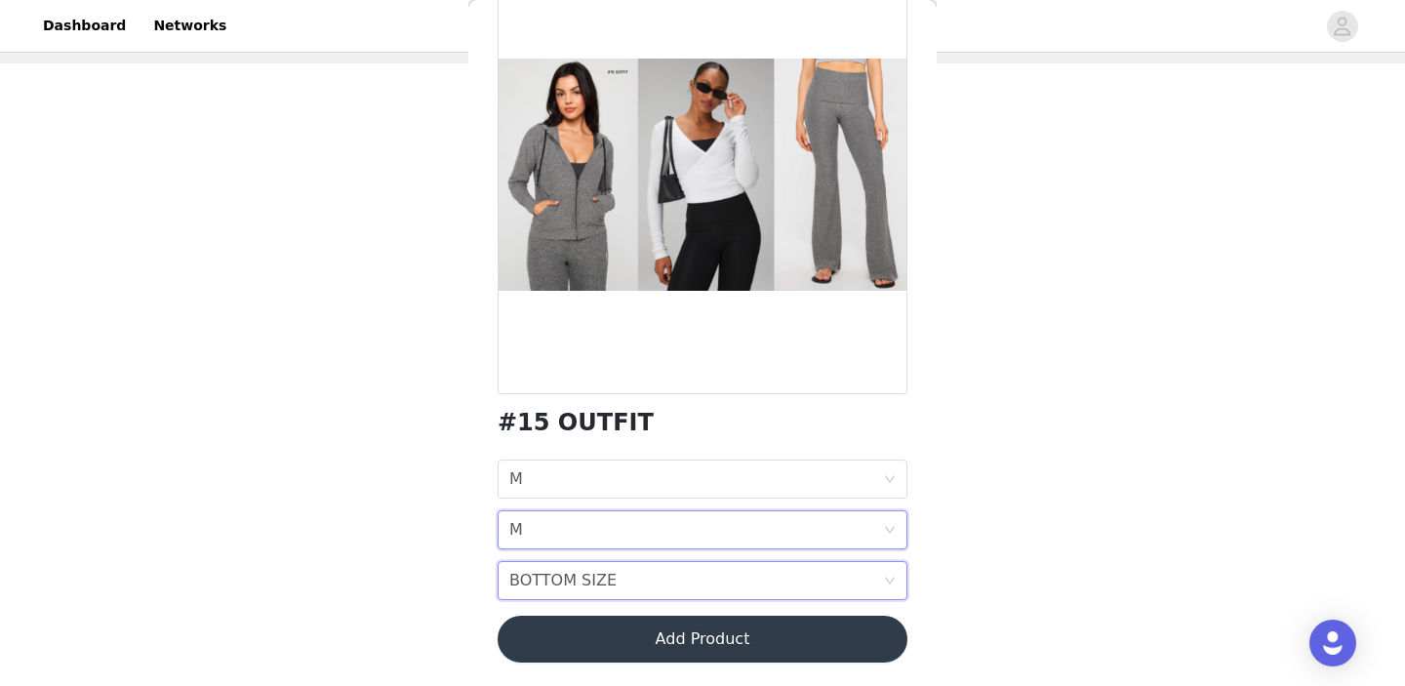
click at [584, 567] on div "BOTTOM SIZE" at bounding box center [562, 580] width 107 height 37
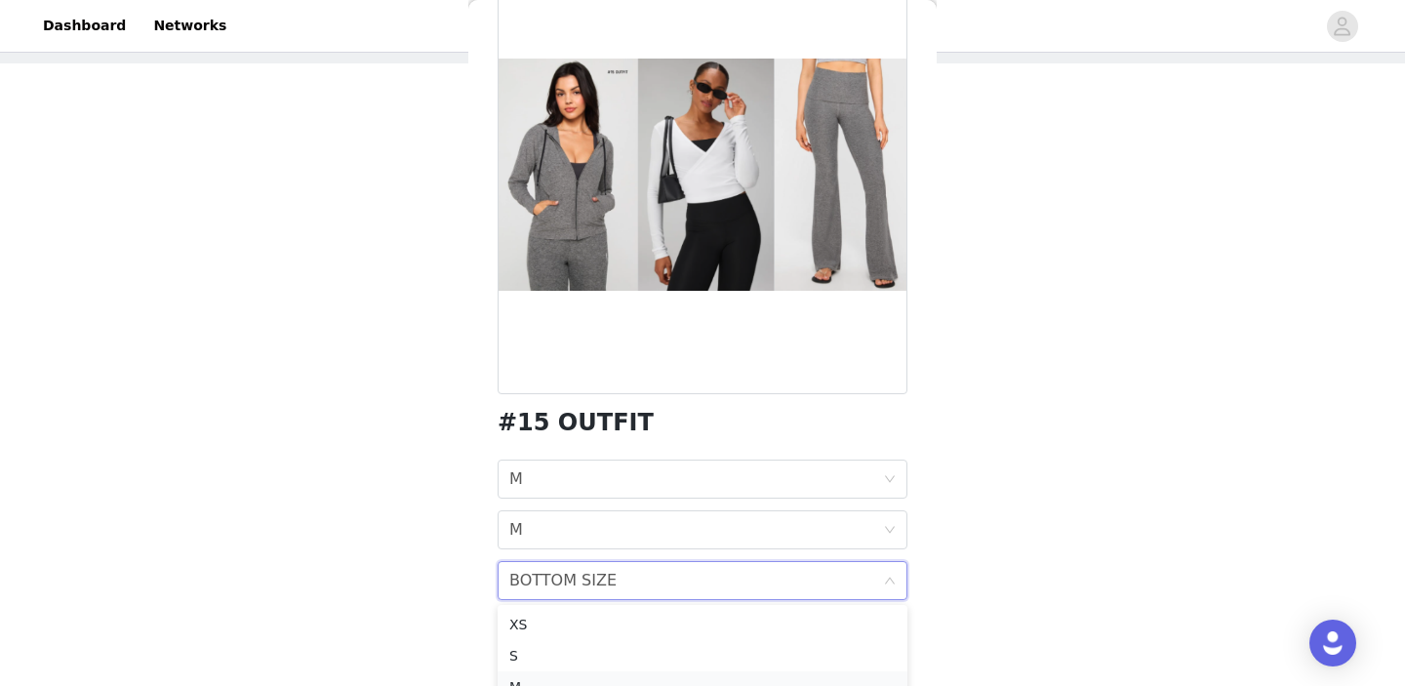
click at [529, 679] on div "M" at bounding box center [702, 686] width 386 height 21
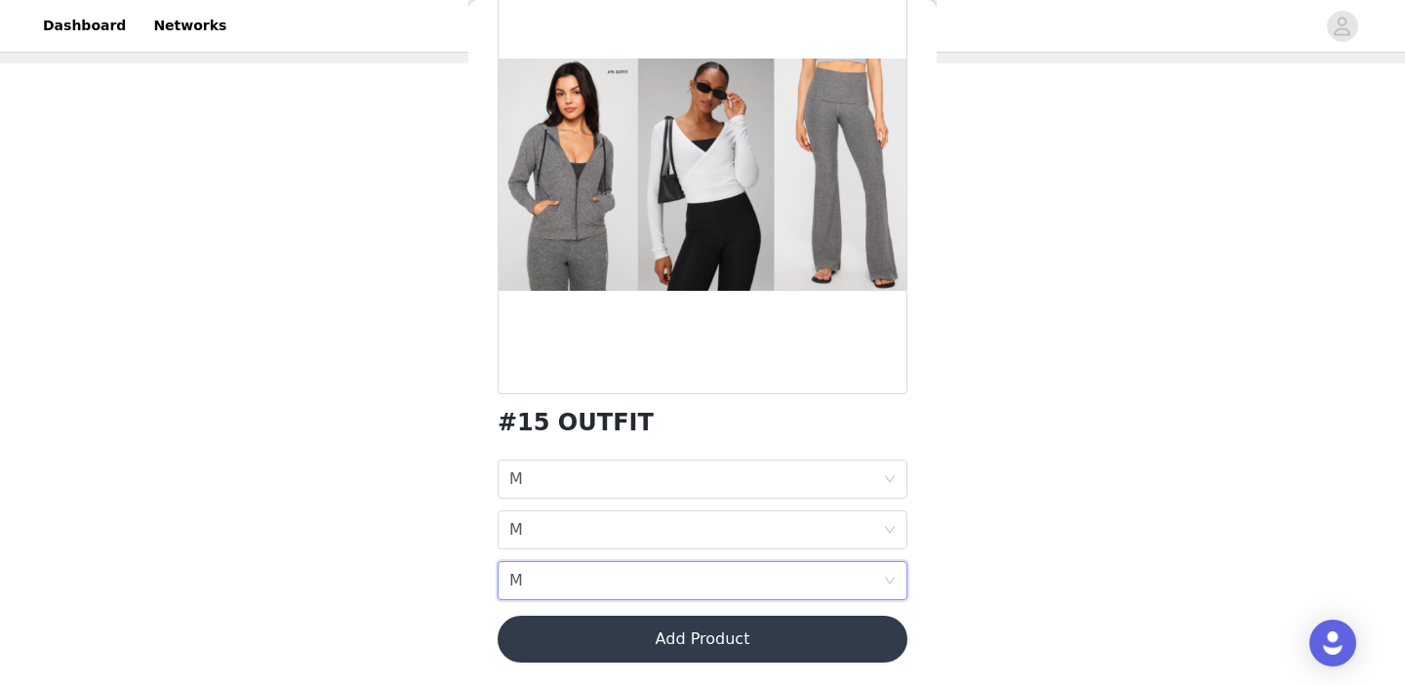
click at [602, 647] on button "Add Product" at bounding box center [702, 638] width 410 height 47
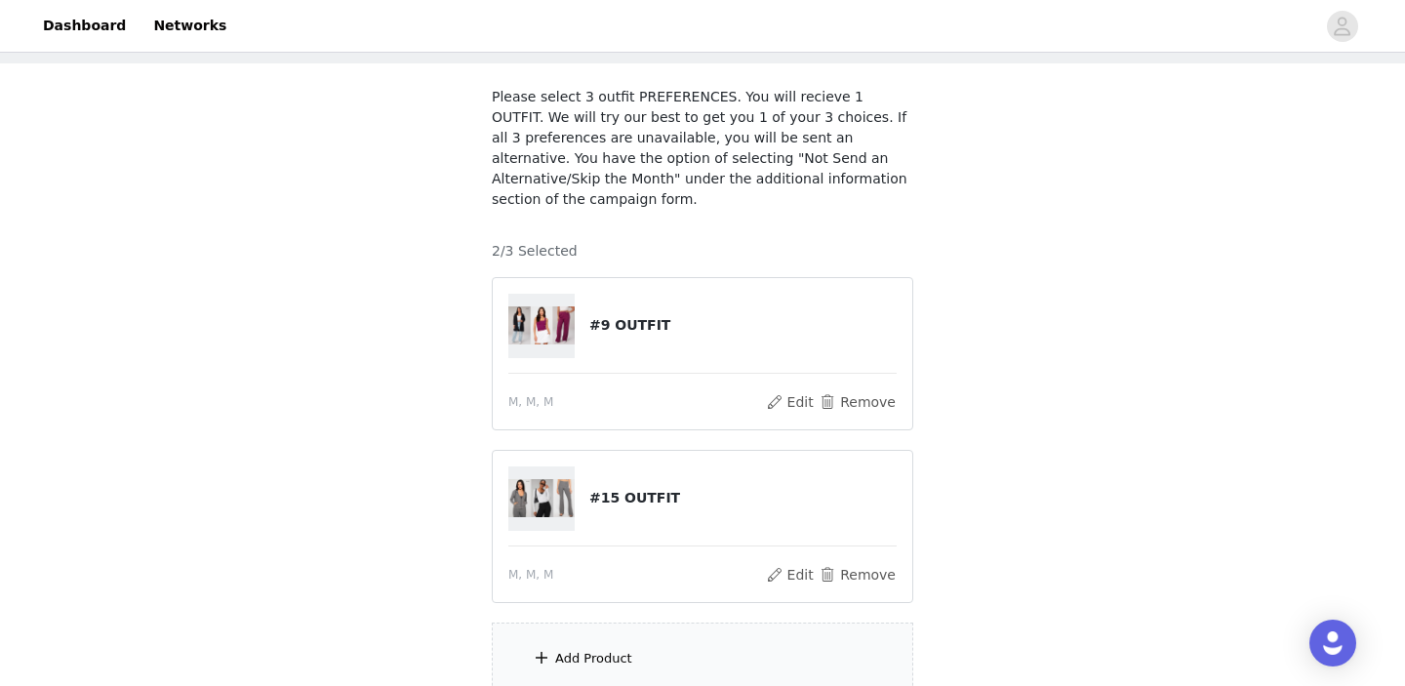
scroll to position [267, 0]
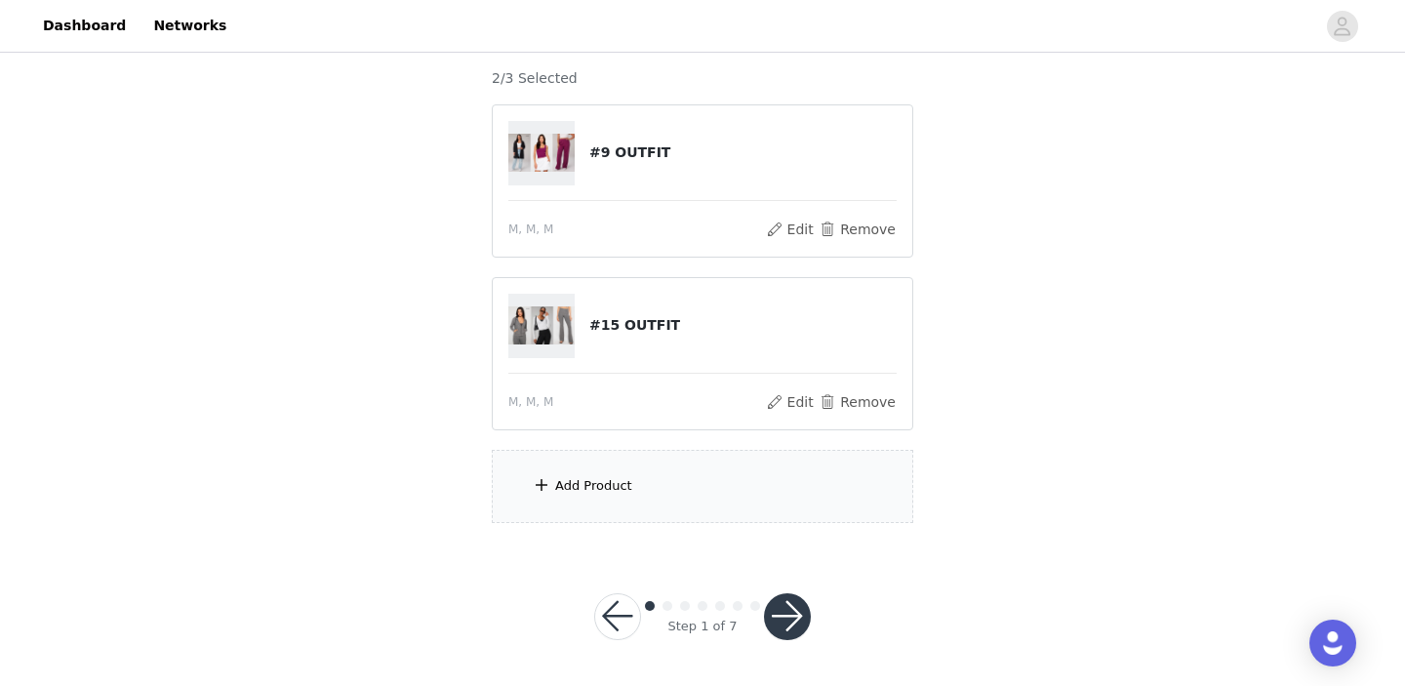
click at [601, 463] on div "Add Product" at bounding box center [702, 486] width 421 height 73
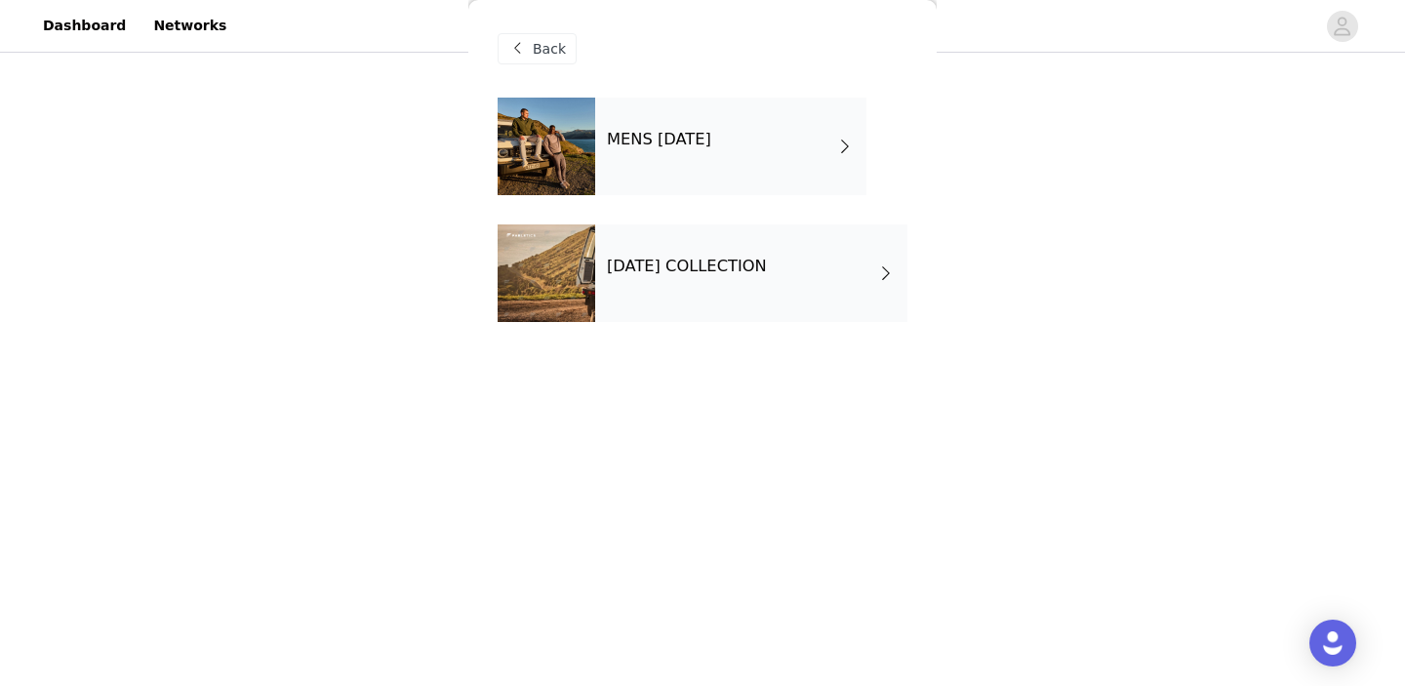
click at [732, 255] on div "[DATE] COLLECTION" at bounding box center [751, 273] width 312 height 98
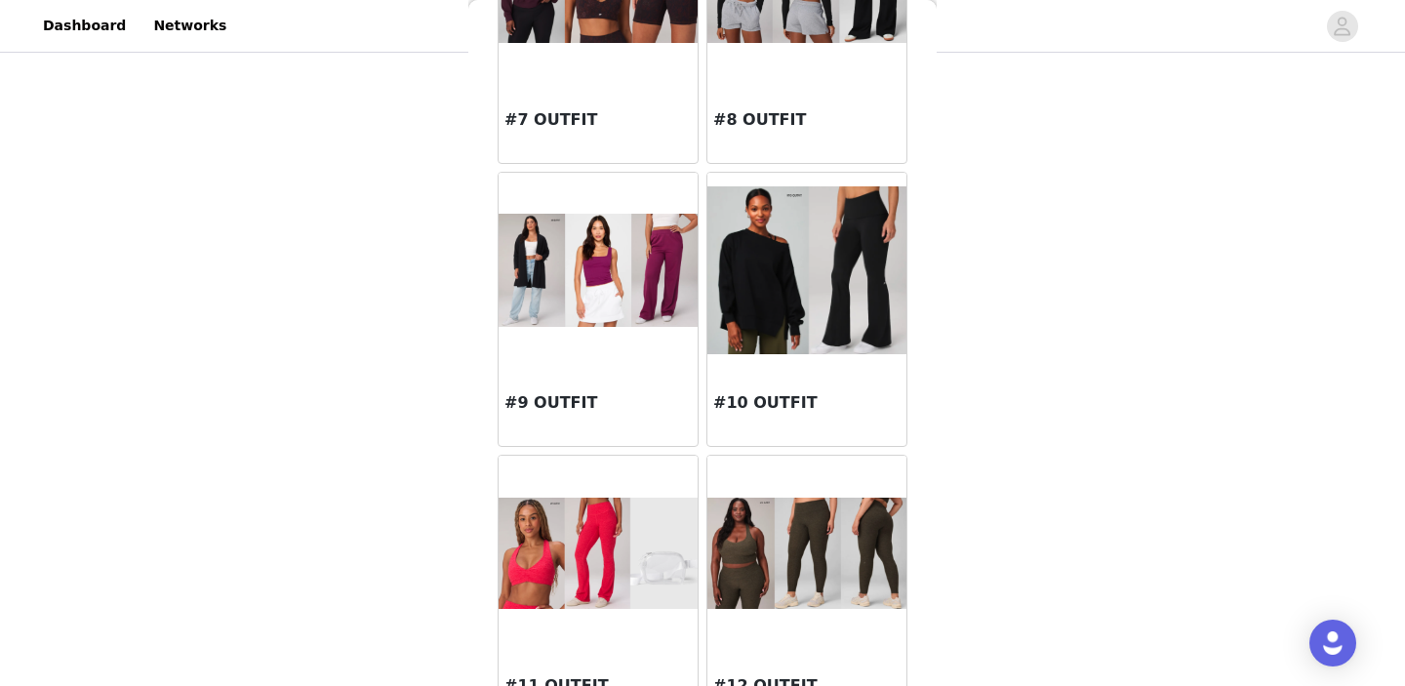
scroll to position [767, 0]
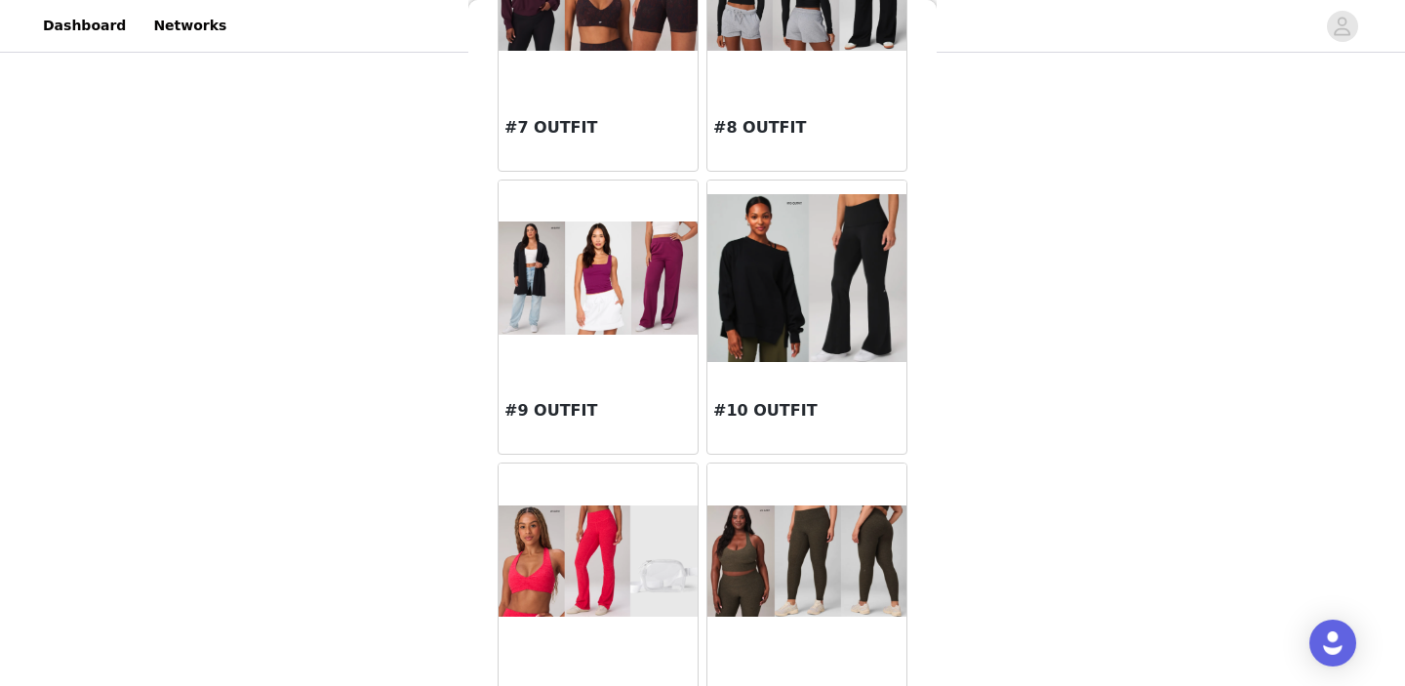
click at [745, 297] on img at bounding box center [806, 278] width 199 height 169
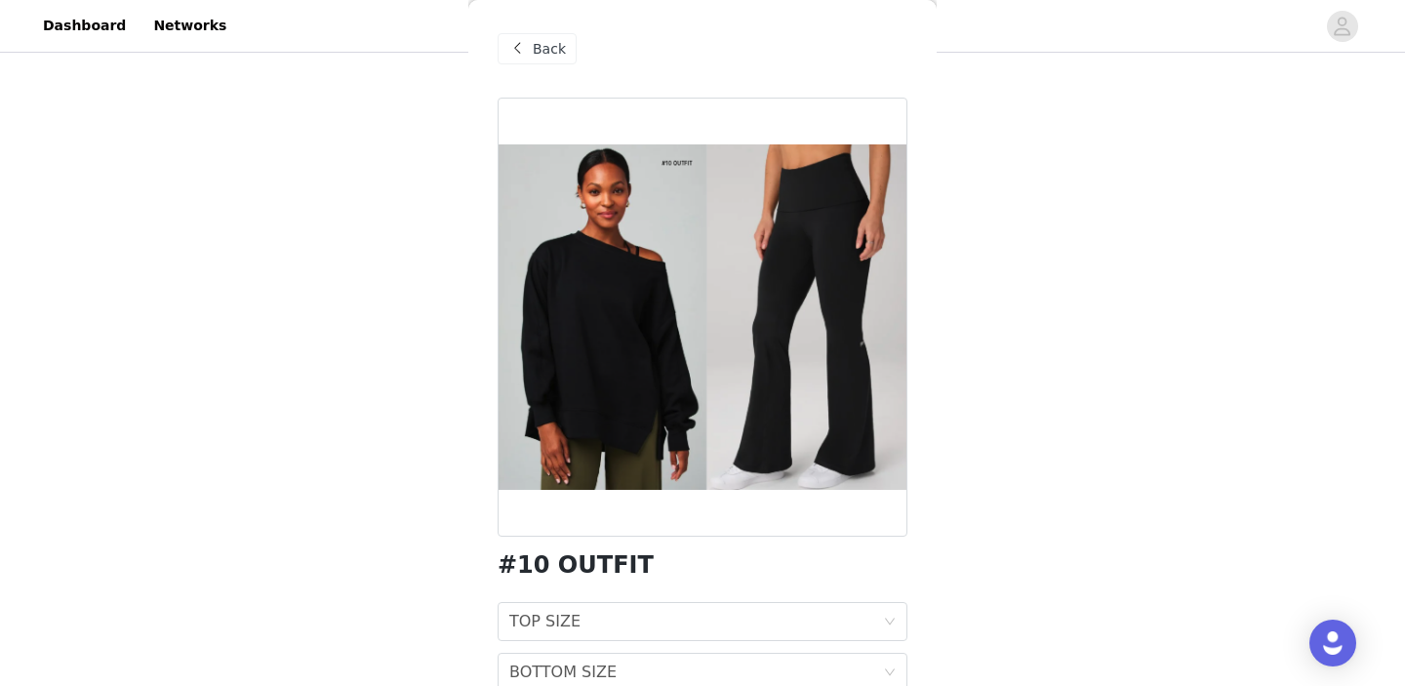
scroll to position [92, 0]
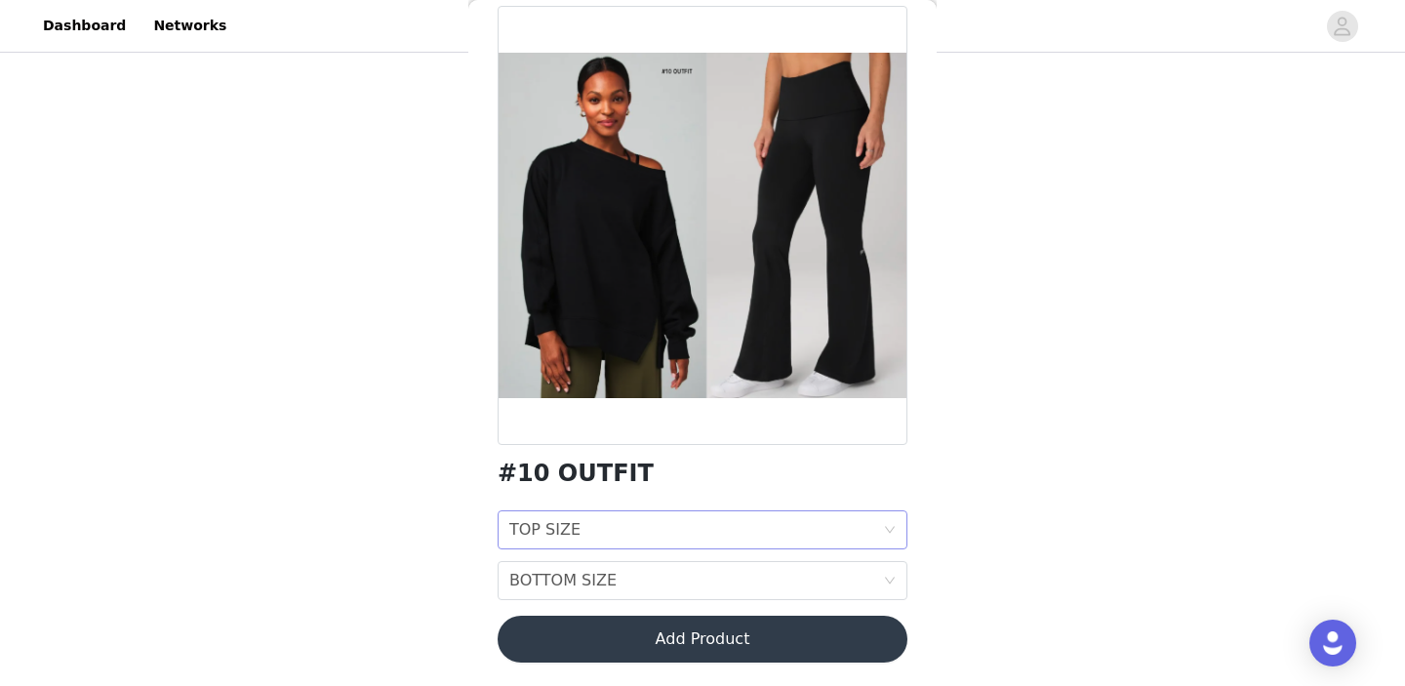
click at [647, 535] on div "TOP SIZE TOP SIZE" at bounding box center [696, 529] width 374 height 37
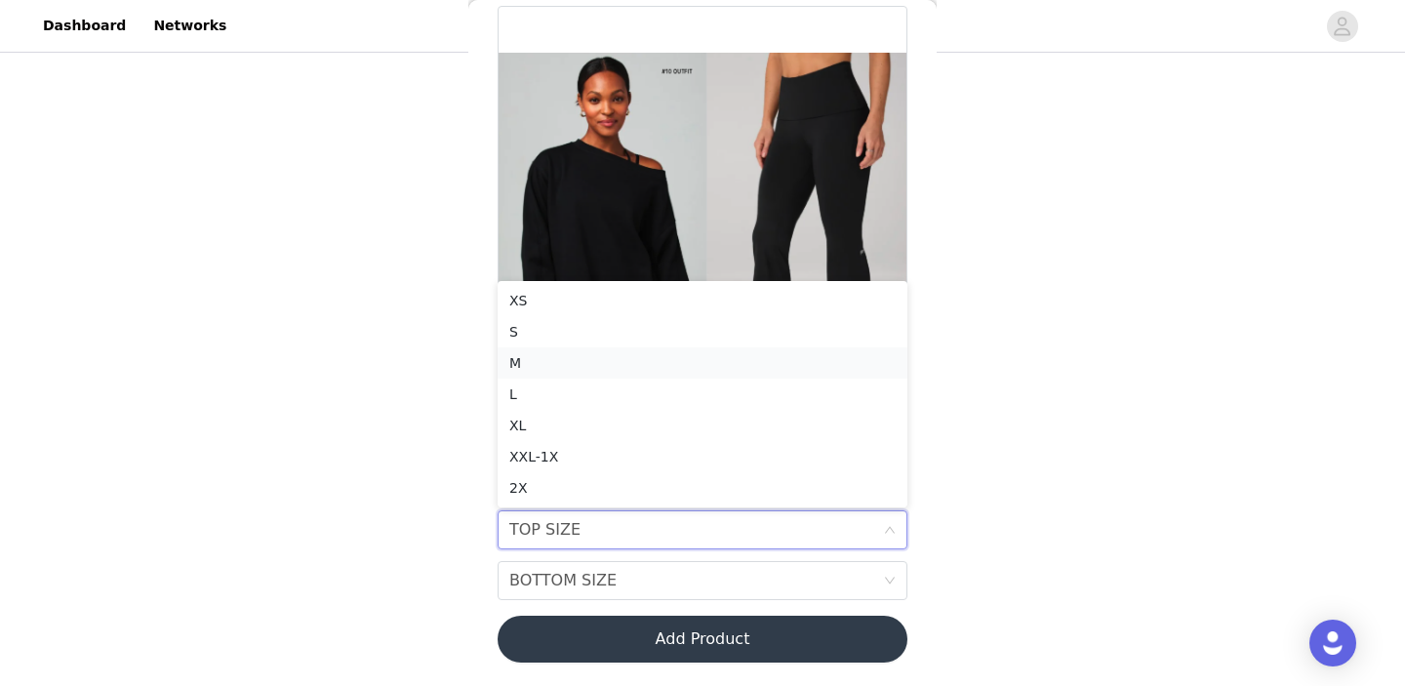
click at [582, 358] on div "M" at bounding box center [702, 362] width 386 height 21
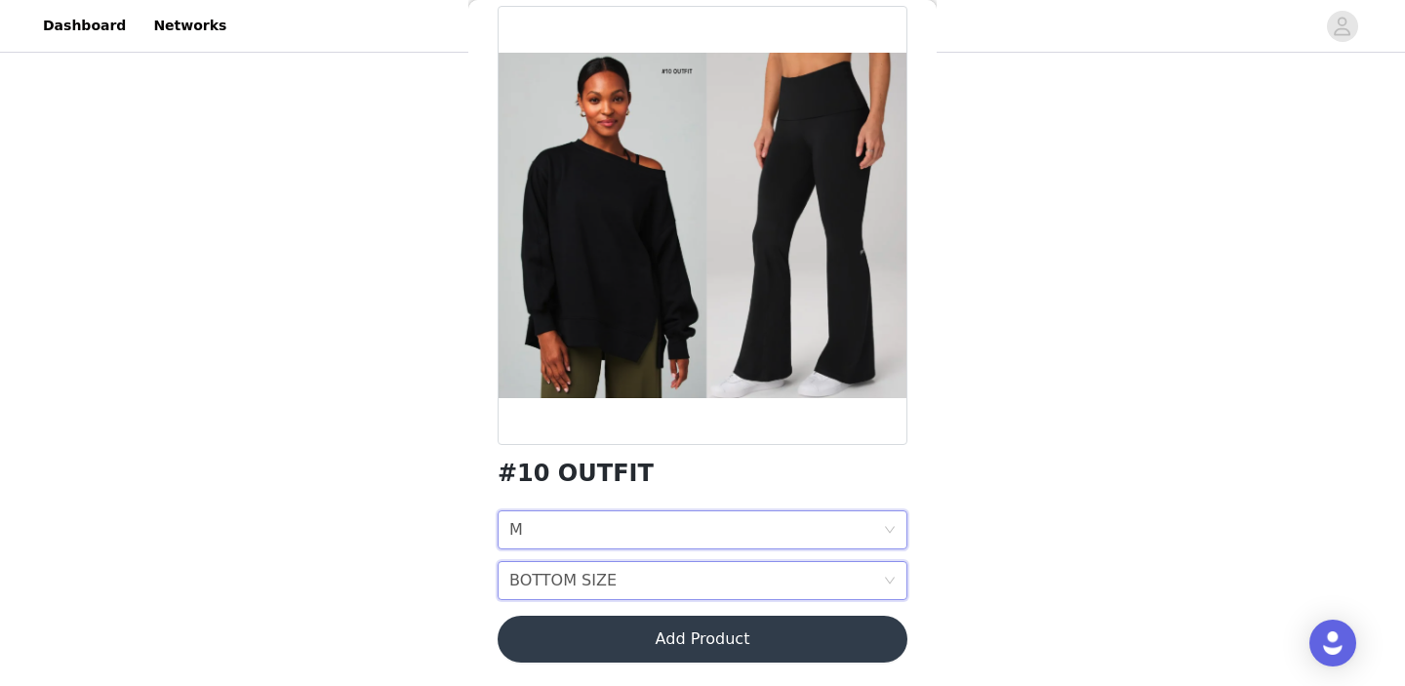
click at [590, 587] on div "BOTTOM SIZE" at bounding box center [562, 580] width 107 height 37
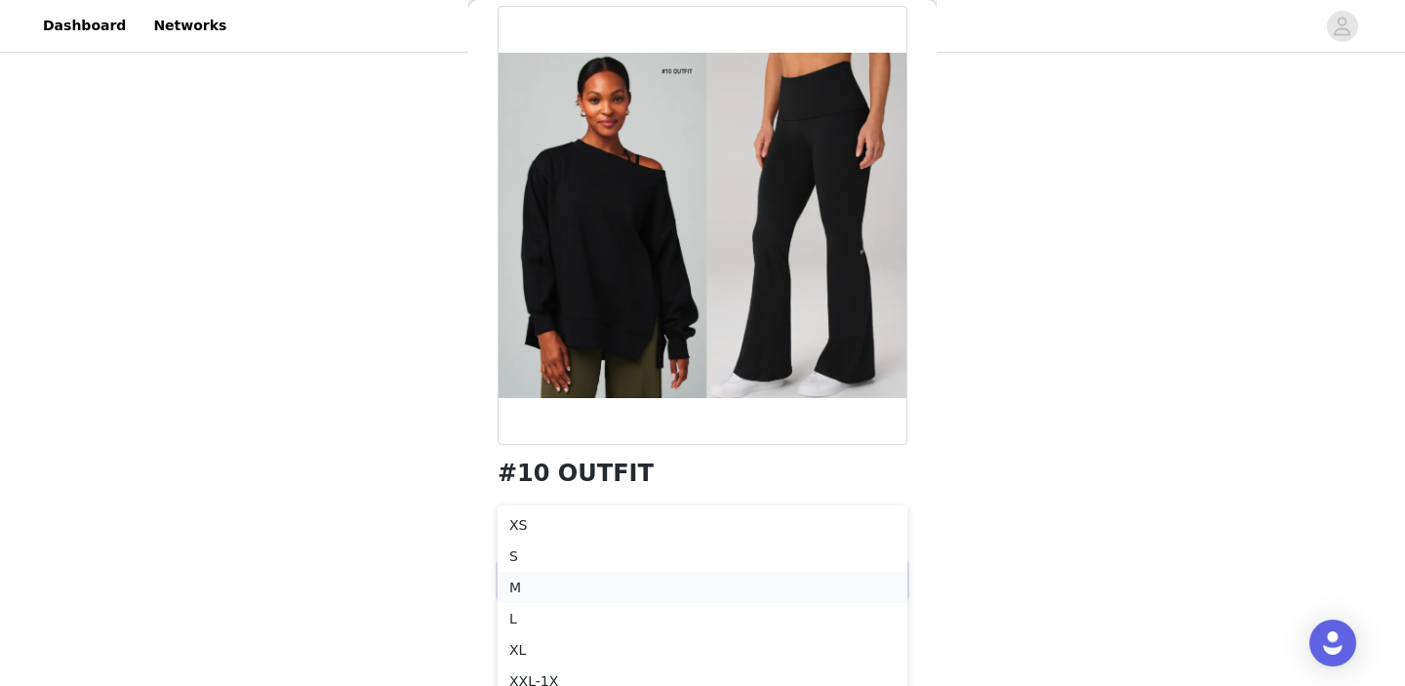
click at [542, 586] on div "M" at bounding box center [702, 586] width 386 height 21
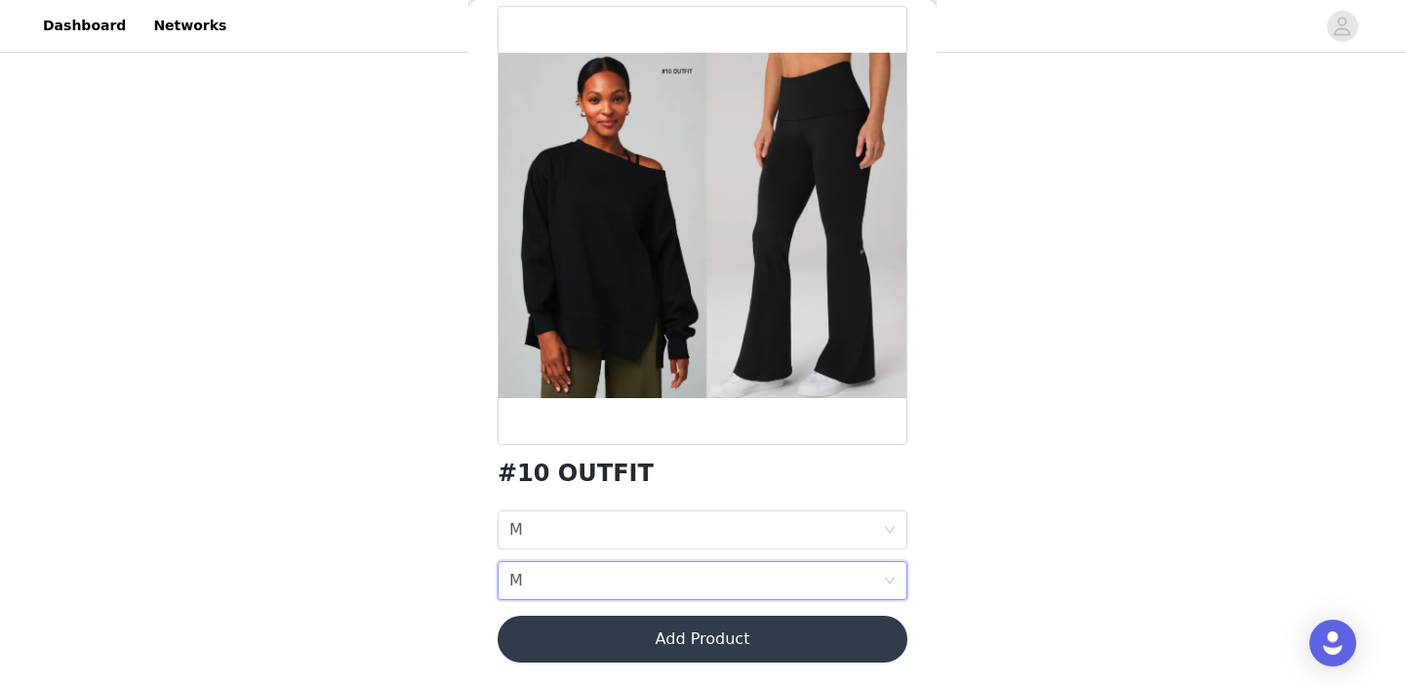
scroll to position [267, 0]
click at [629, 630] on button "Add Product" at bounding box center [702, 638] width 410 height 47
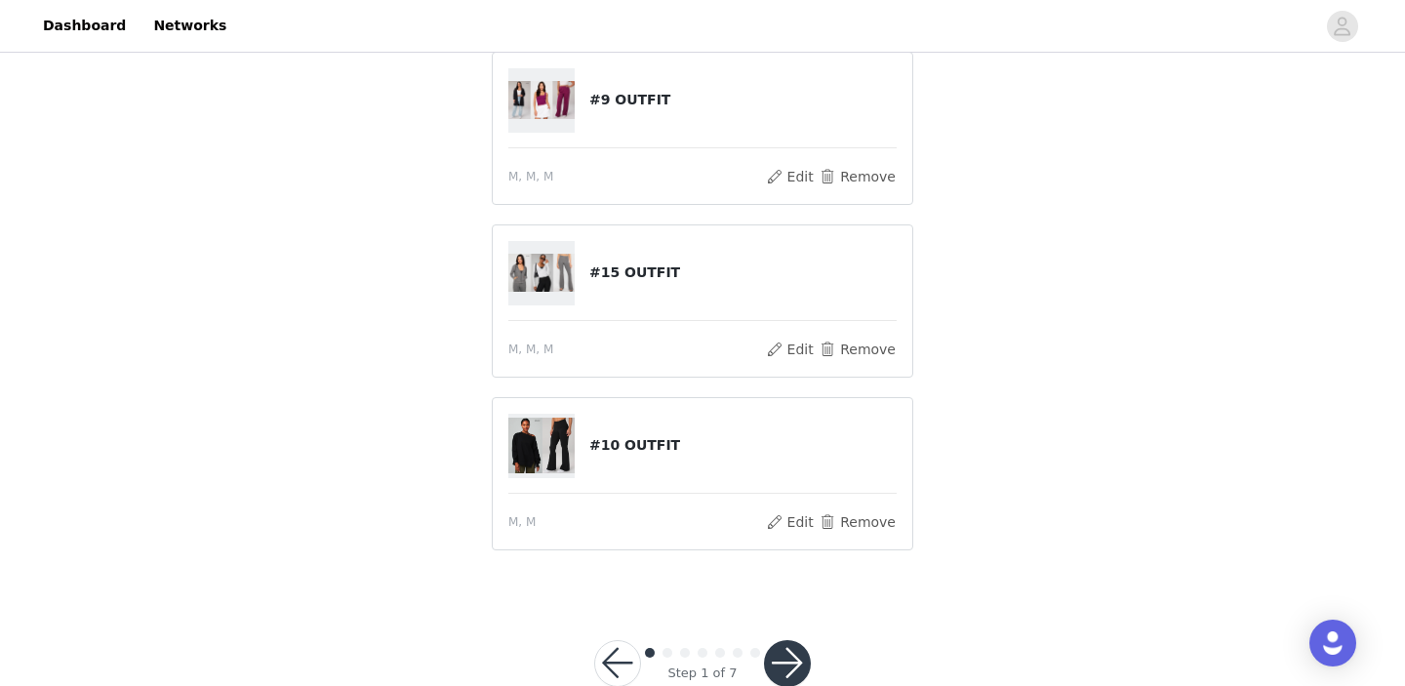
click at [797, 651] on button "button" at bounding box center [787, 663] width 47 height 47
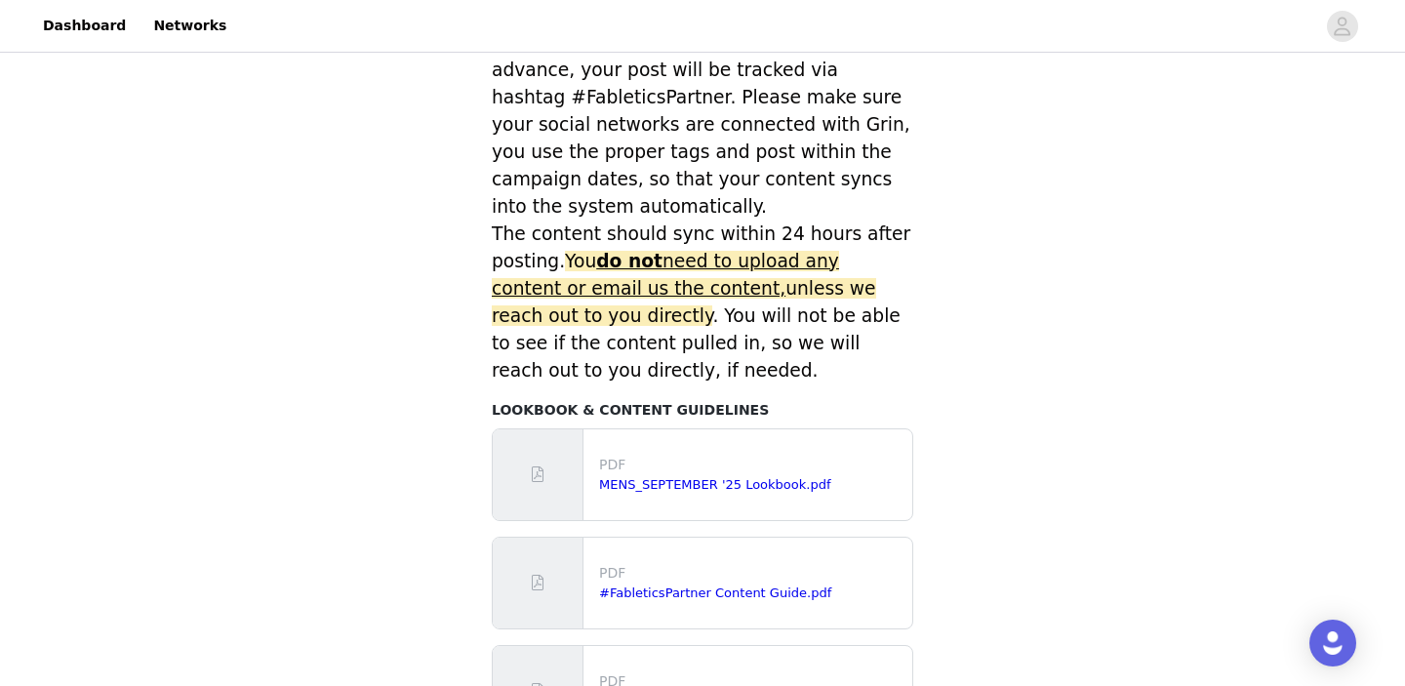
scroll to position [973, 0]
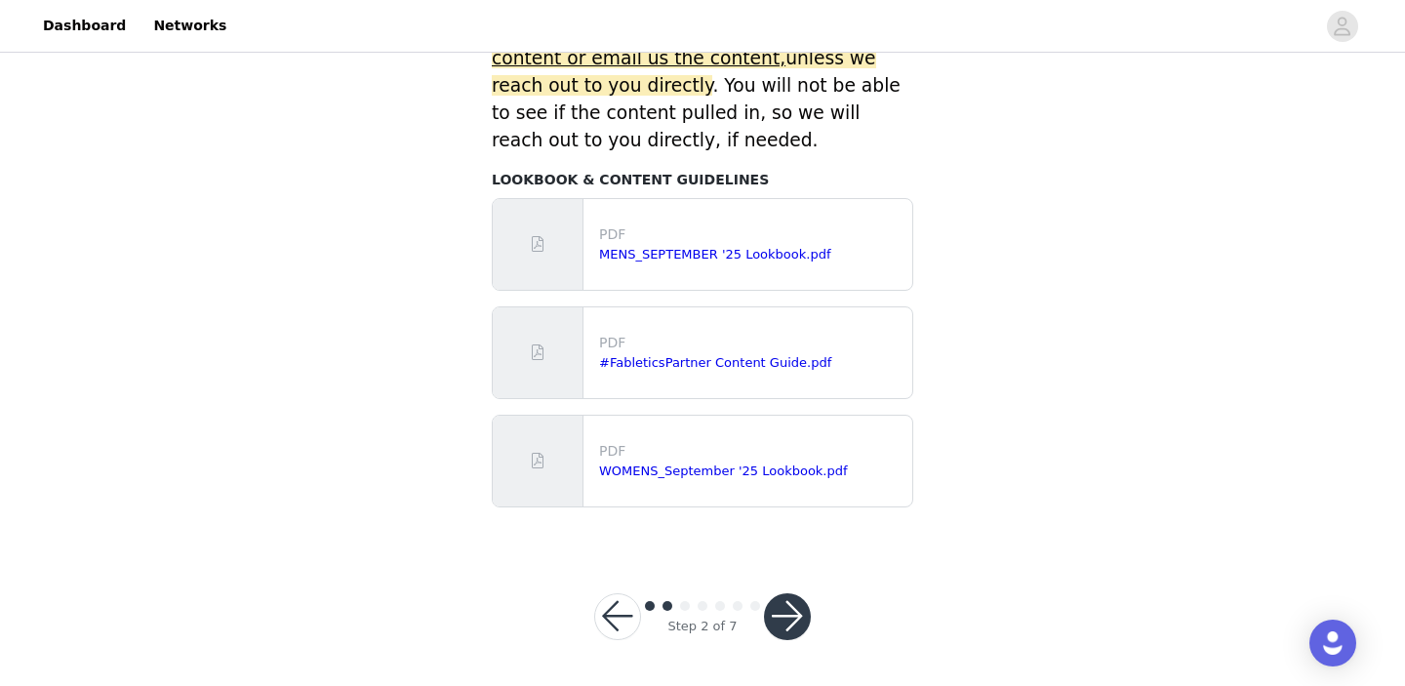
click at [786, 623] on button "button" at bounding box center [787, 616] width 47 height 47
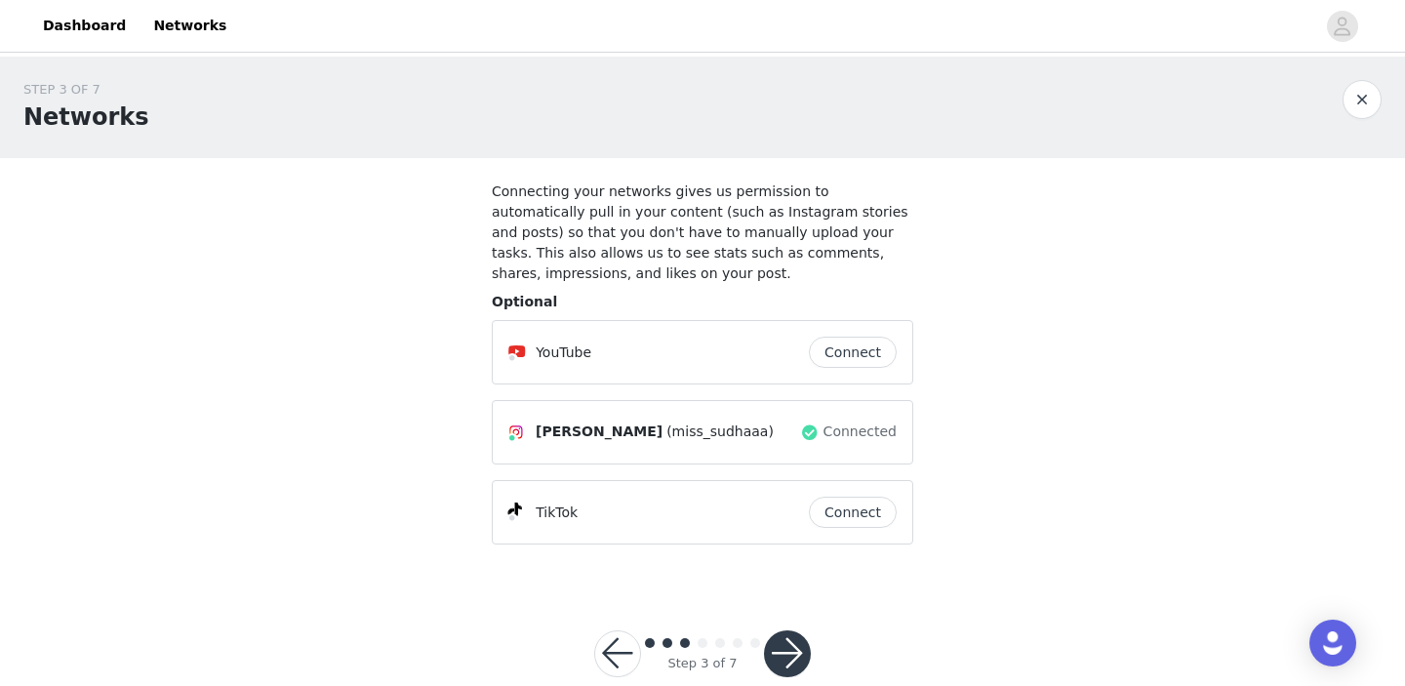
click at [797, 662] on button "button" at bounding box center [787, 653] width 47 height 47
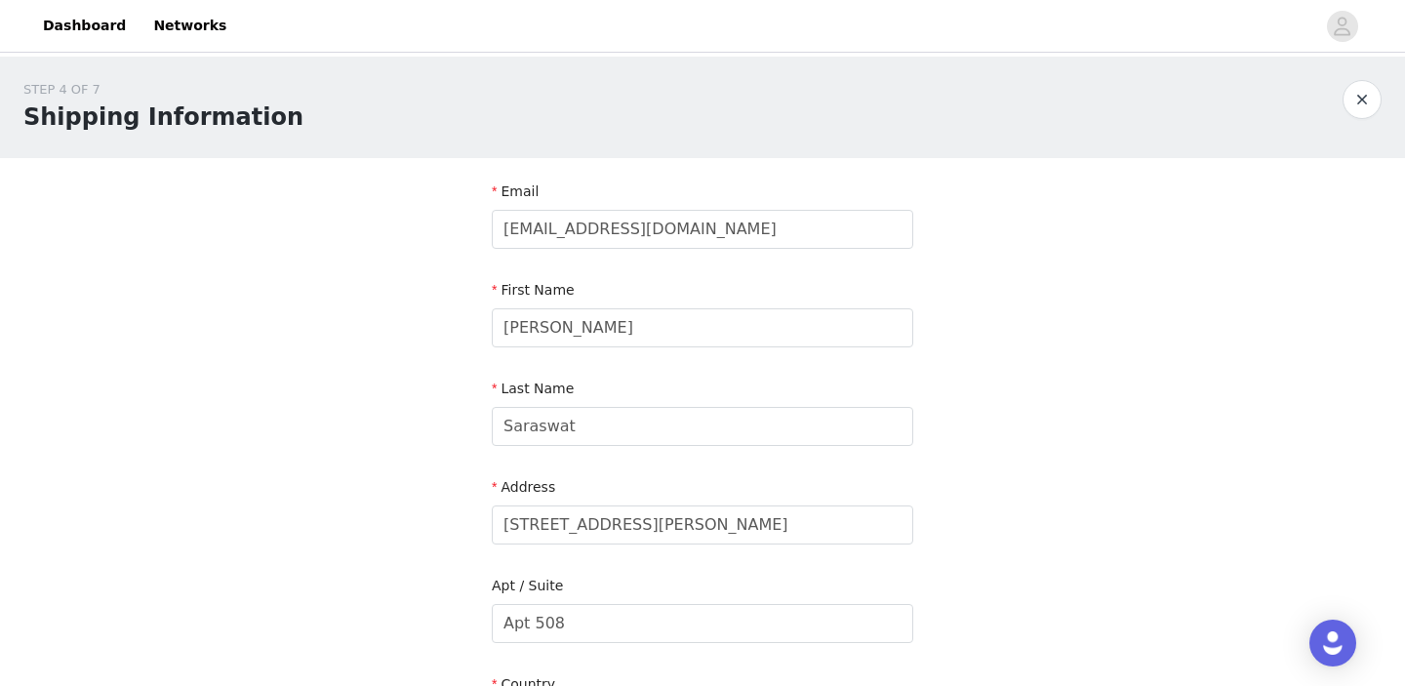
scroll to position [644, 0]
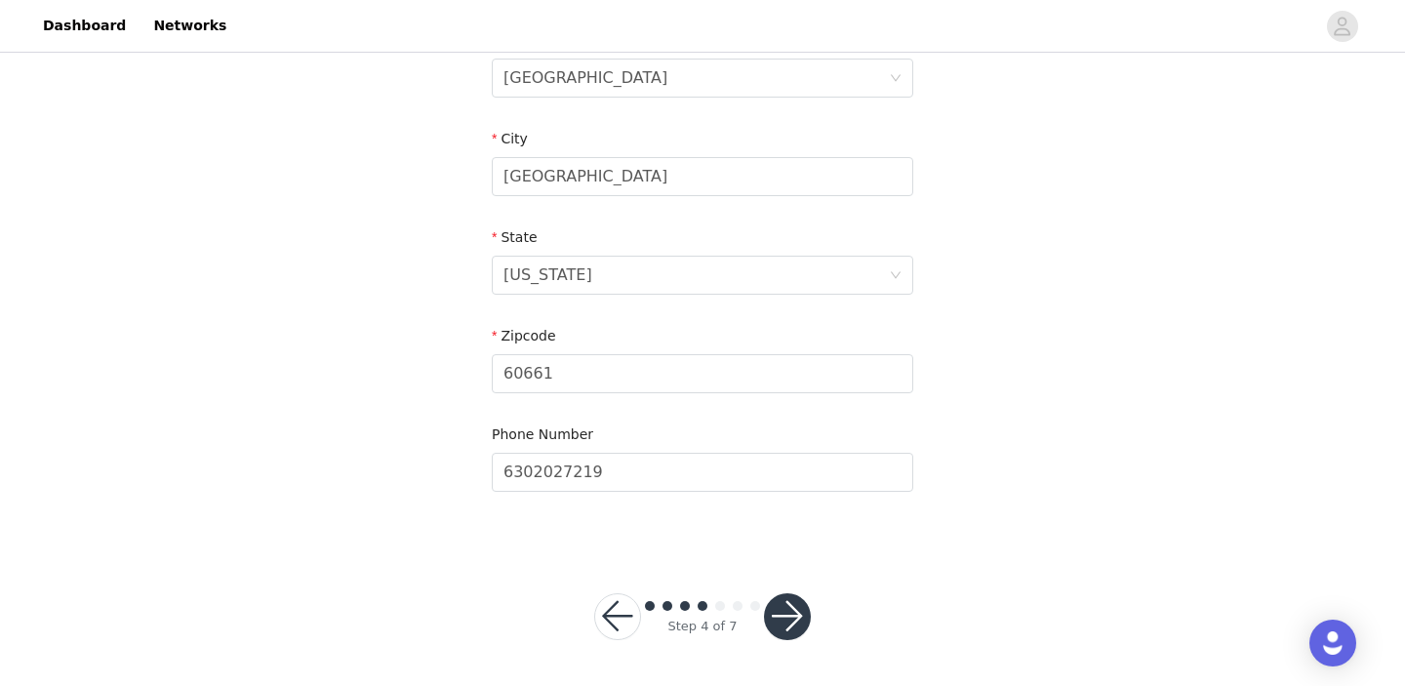
click at [795, 600] on button "button" at bounding box center [787, 616] width 47 height 47
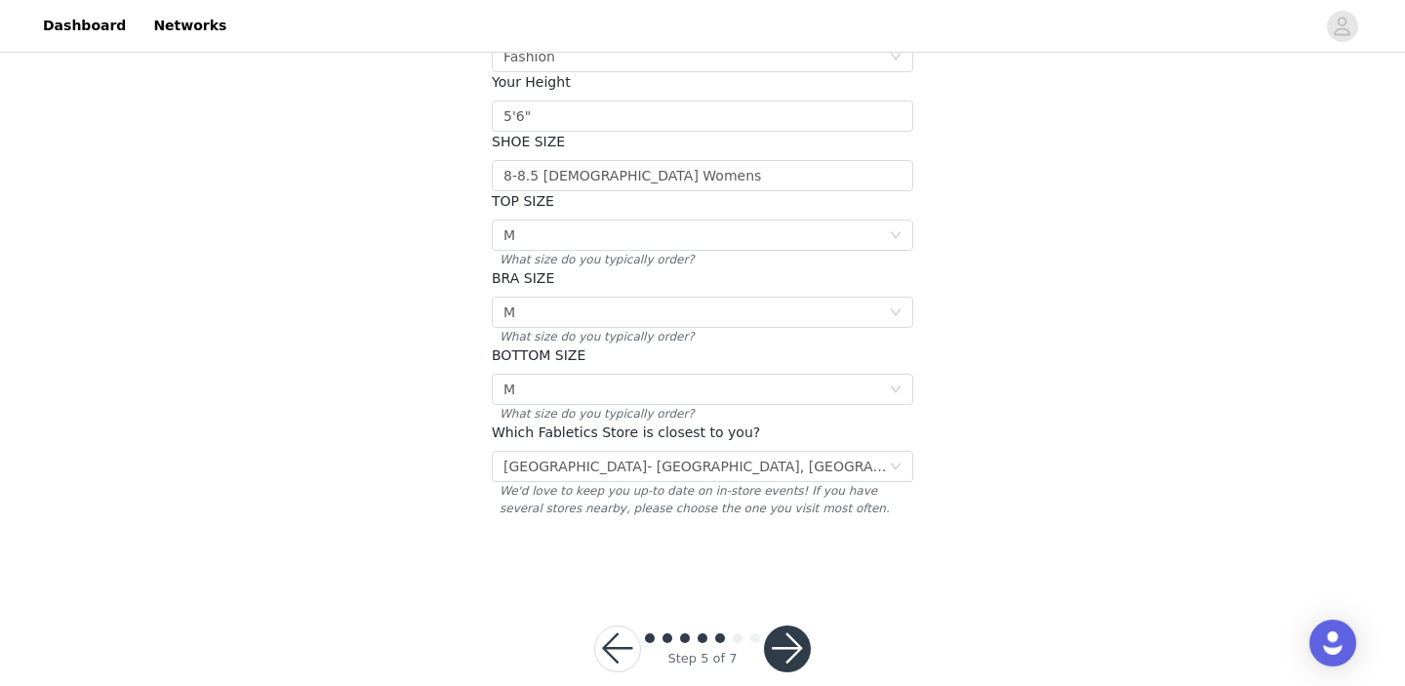
scroll to position [364, 0]
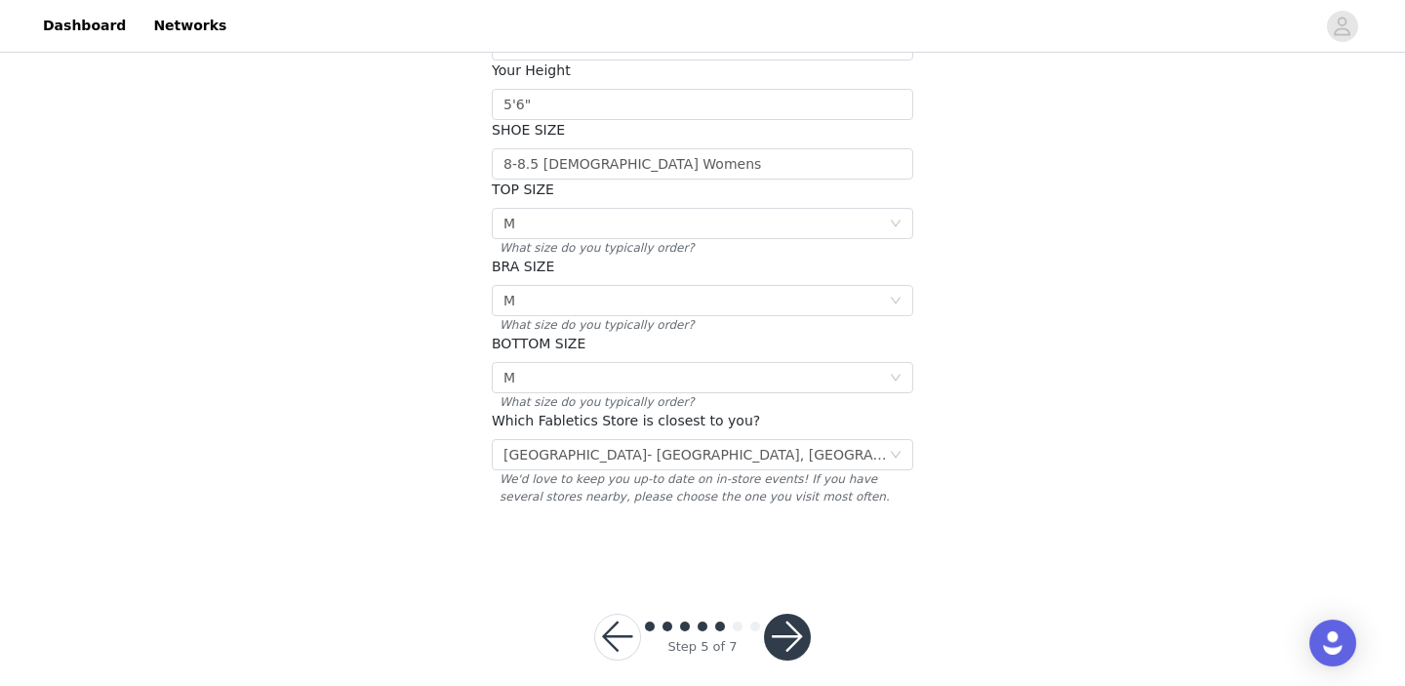
click at [792, 654] on div "Step 5 of 7" at bounding box center [702, 637] width 263 height 94
click at [792, 614] on button "button" at bounding box center [787, 637] width 47 height 47
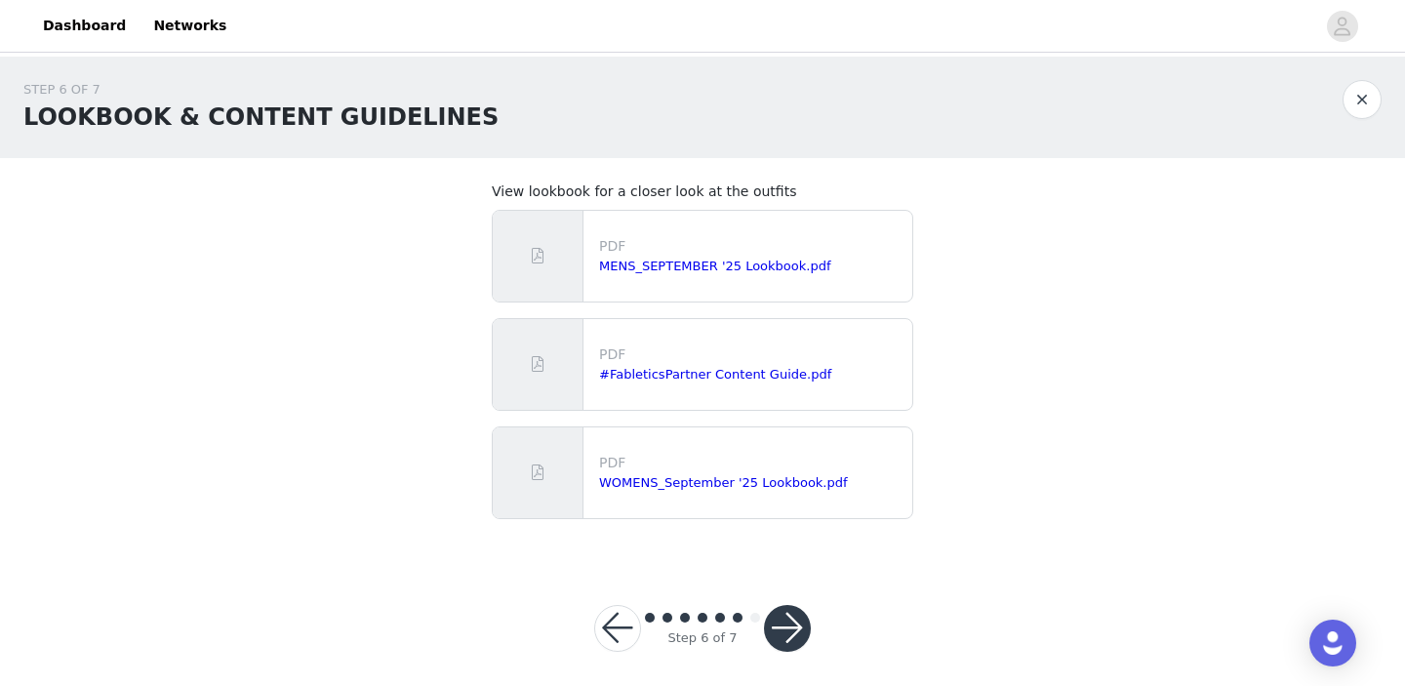
click at [792, 610] on button "button" at bounding box center [787, 628] width 47 height 47
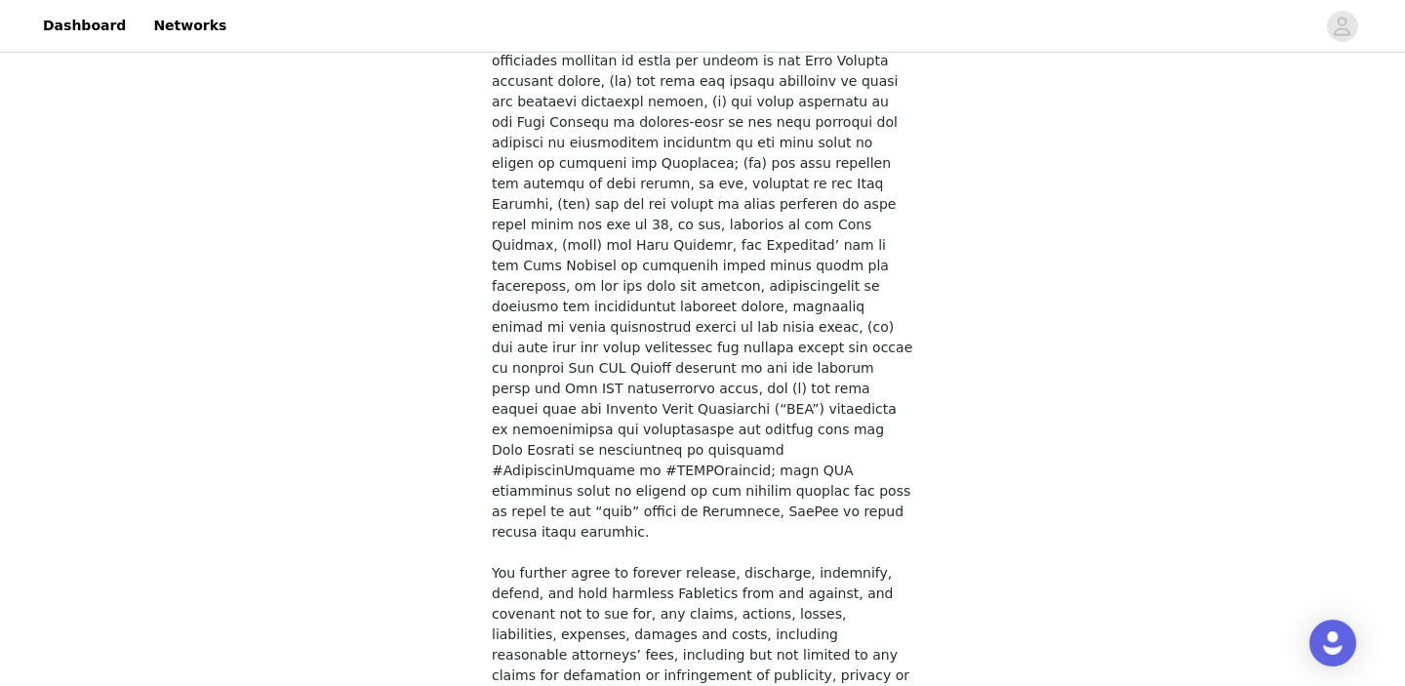
scroll to position [1526, 0]
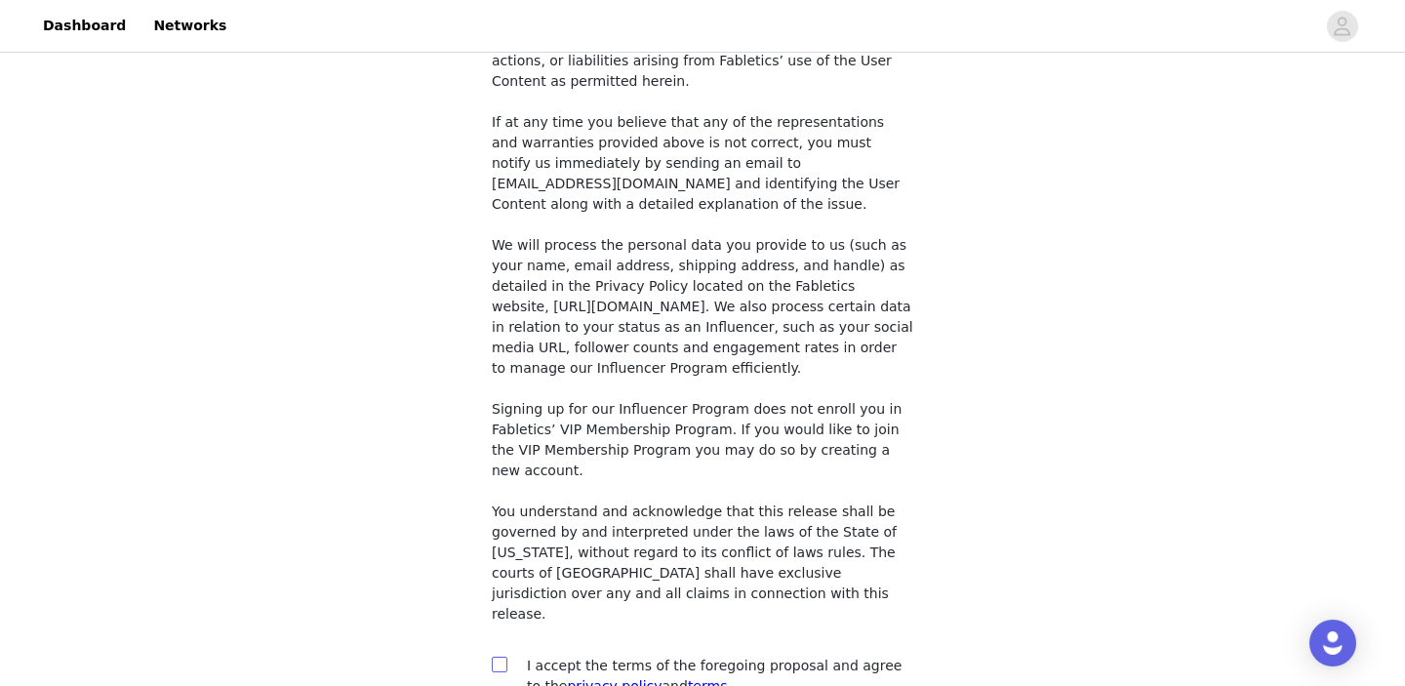
click at [499, 656] on input "checkbox" at bounding box center [499, 663] width 14 height 14
checkbox input "true"
